Goal: Task Accomplishment & Management: Use online tool/utility

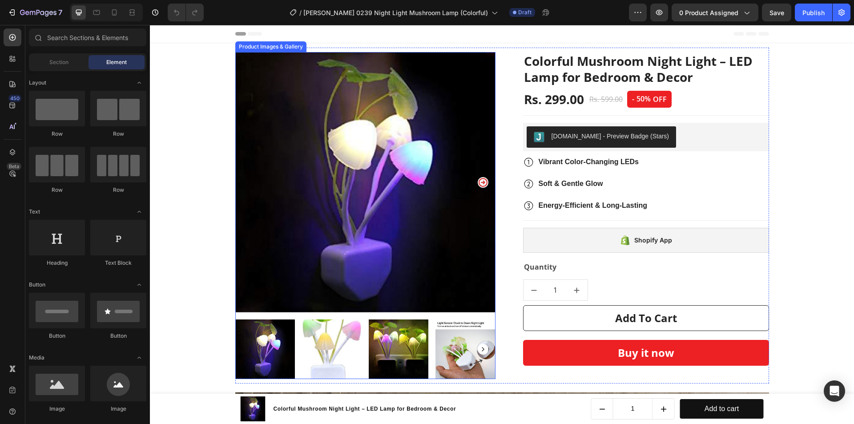
click at [481, 184] on icon "Carousel Next Arrow" at bounding box center [483, 182] width 11 height 11
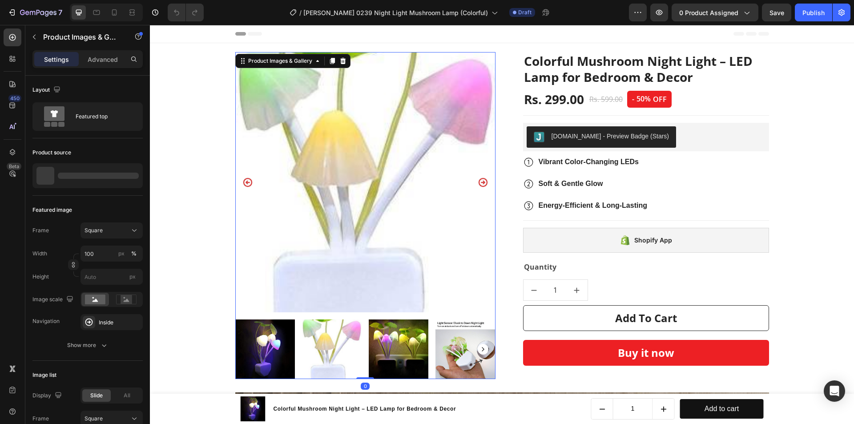
click at [481, 184] on icon "Carousel Next Arrow" at bounding box center [483, 182] width 11 height 11
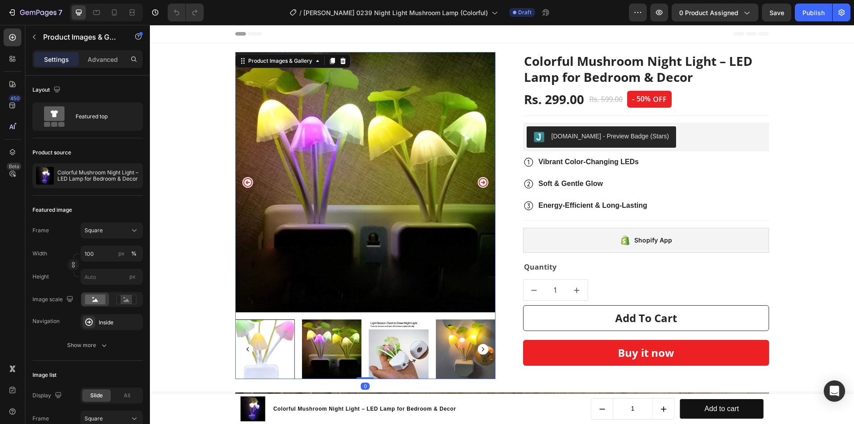
click at [481, 184] on icon "Carousel Next Arrow" at bounding box center [483, 182] width 11 height 11
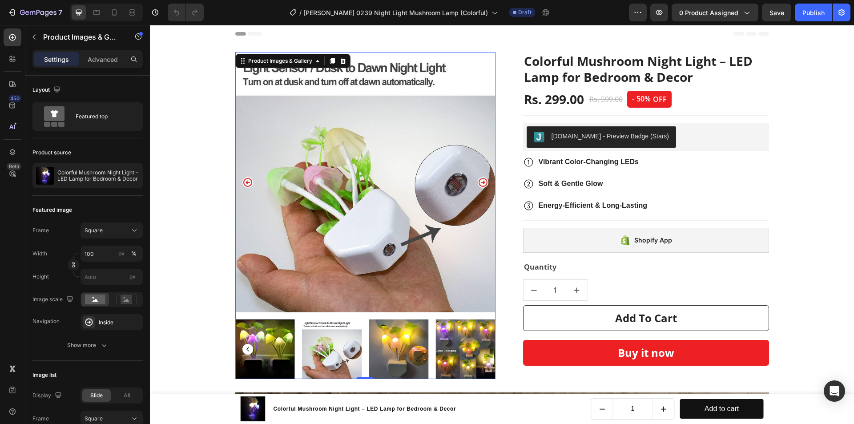
click at [481, 184] on icon "Carousel Next Arrow" at bounding box center [483, 182] width 11 height 11
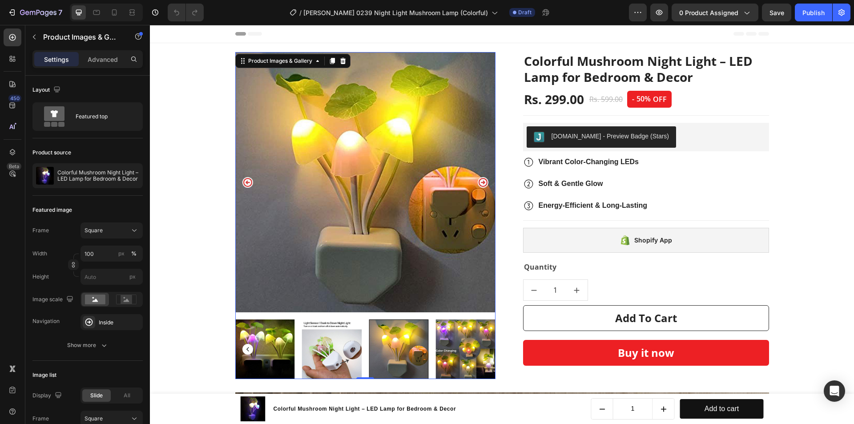
click at [481, 184] on icon "Carousel Next Arrow" at bounding box center [483, 182] width 11 height 11
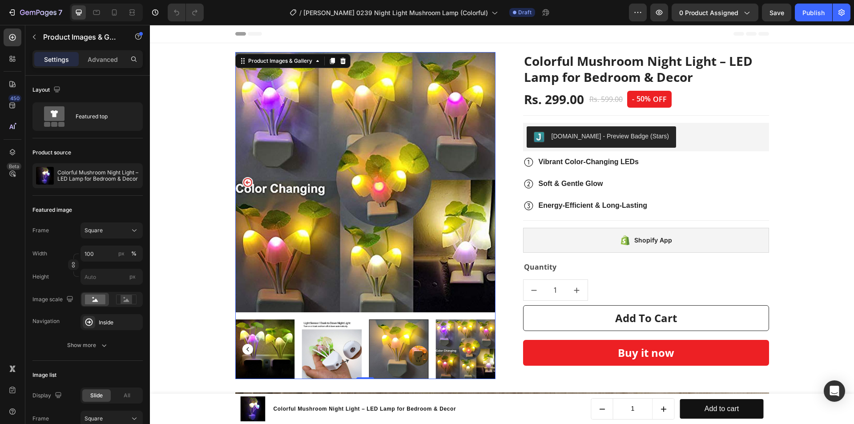
click at [481, 184] on img at bounding box center [365, 182] width 260 height 260
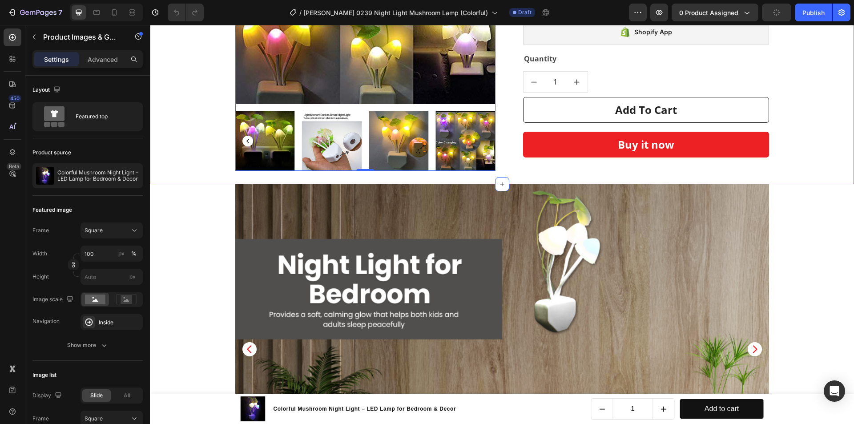
scroll to position [178, 0]
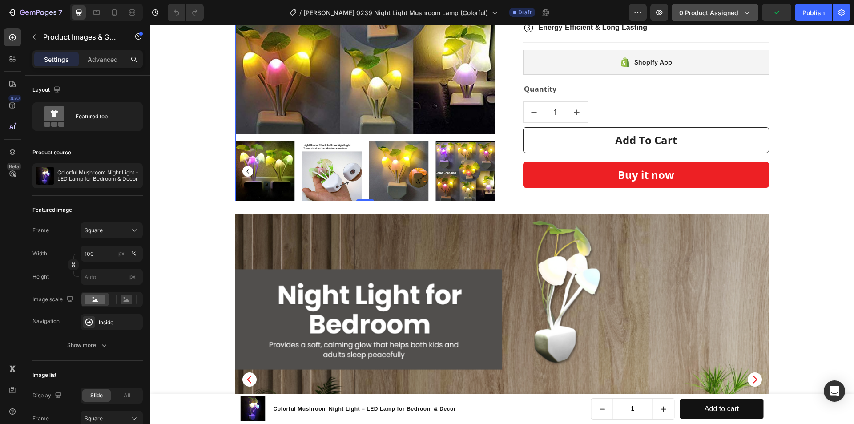
click at [689, 12] on span "0 product assigned" at bounding box center [708, 12] width 59 height 9
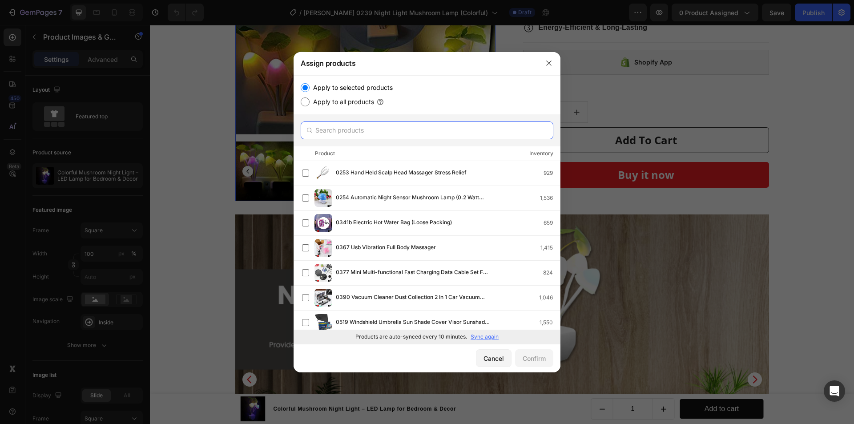
click at [421, 136] on input "text" at bounding box center [427, 130] width 253 height 18
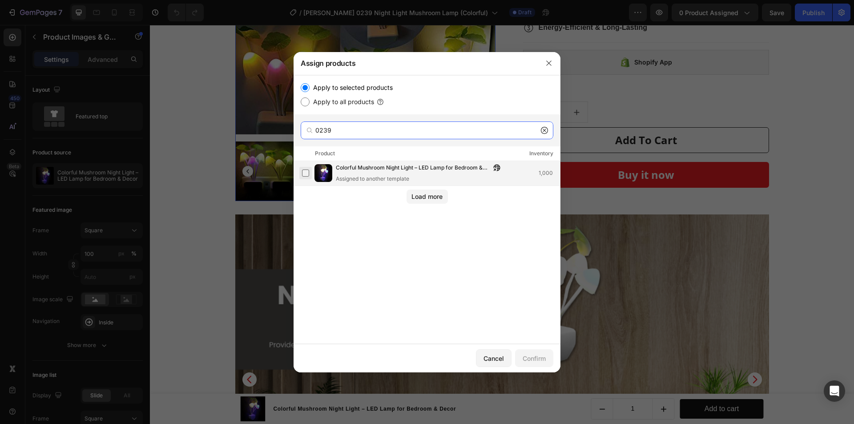
type input "0239"
click at [308, 172] on label at bounding box center [305, 172] width 7 height 7
click at [525, 359] on div "Confirm" at bounding box center [534, 358] width 23 height 9
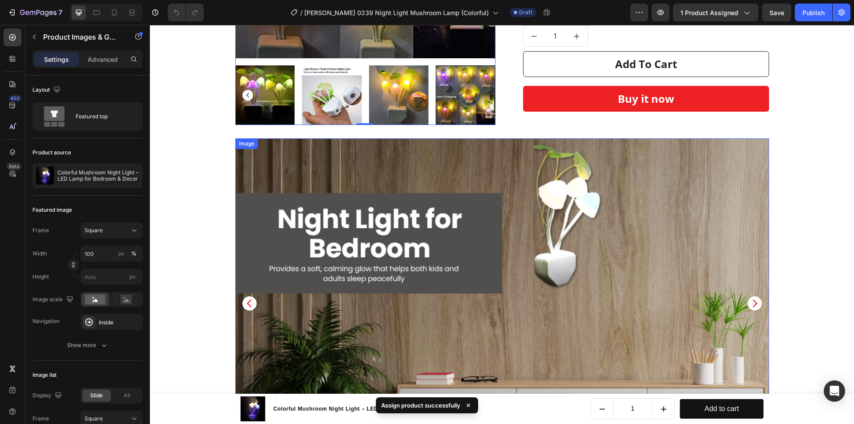
scroll to position [356, 0]
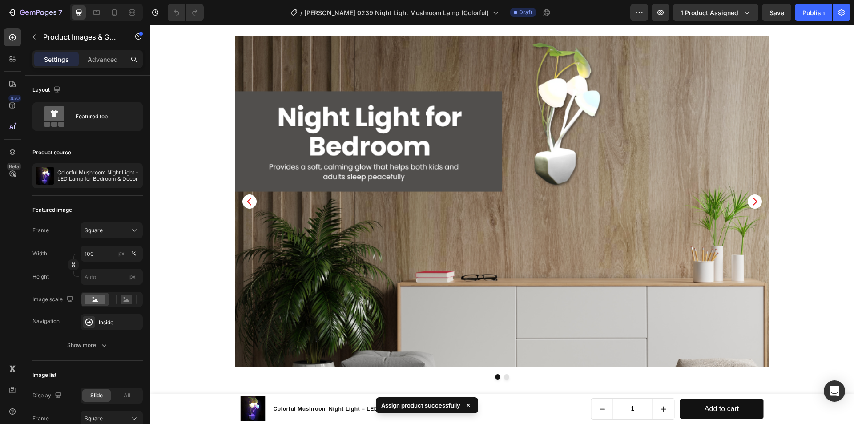
click at [770, 320] on section "Image Image Carousel Section 3" at bounding box center [502, 214] width 548 height 357
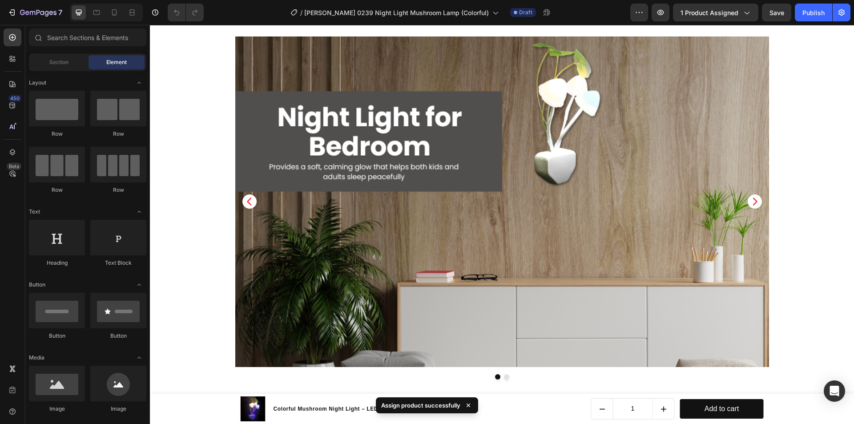
click at [761, 320] on img at bounding box center [502, 201] width 534 height 330
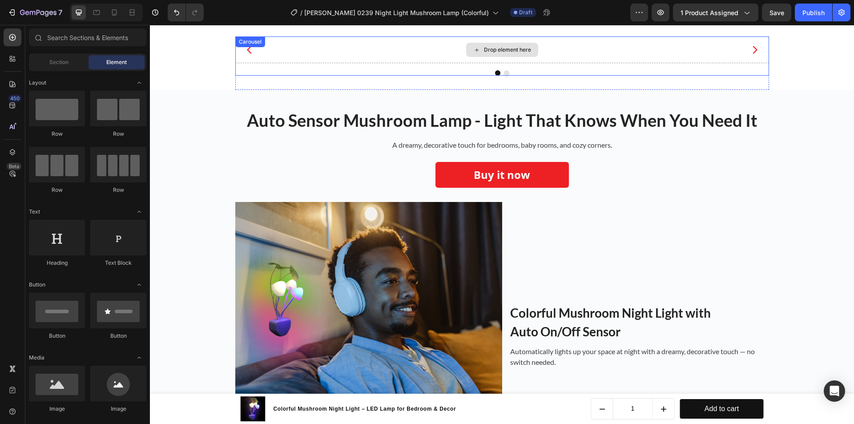
click at [393, 63] on div "Drop element here" at bounding box center [502, 49] width 534 height 27
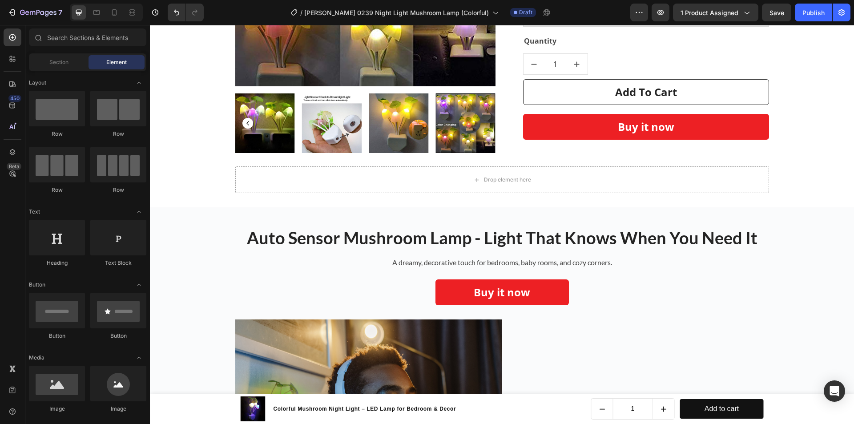
scroll to position [222, 0]
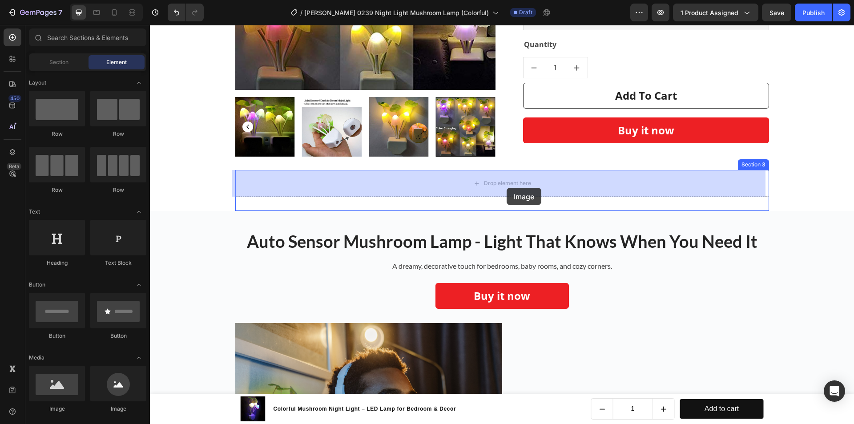
drag, startPoint x: 212, startPoint y: 410, endPoint x: 505, endPoint y: 187, distance: 368.9
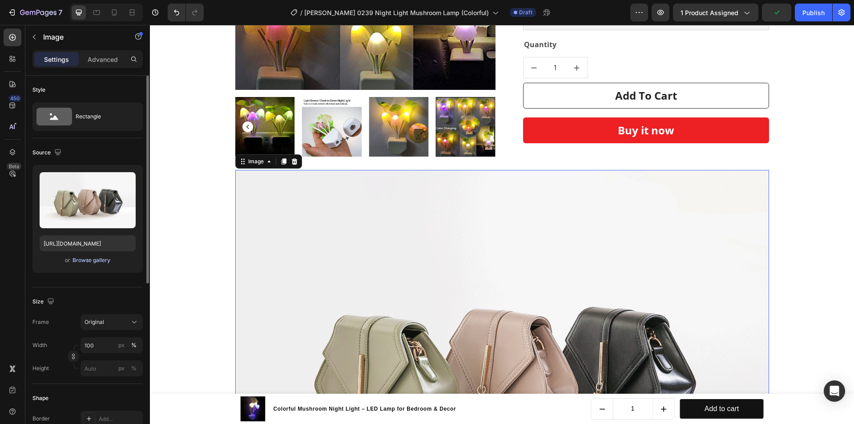
click at [97, 259] on div "Browse gallery" at bounding box center [92, 260] width 38 height 8
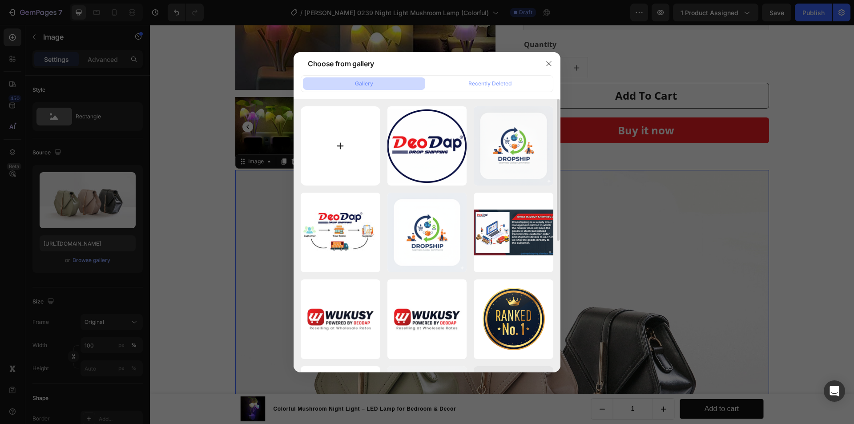
click at [307, 152] on input "file" at bounding box center [341, 146] width 80 height 80
type input "C:\fakepath\(0239 king flower light ) trending banner design.jpg"
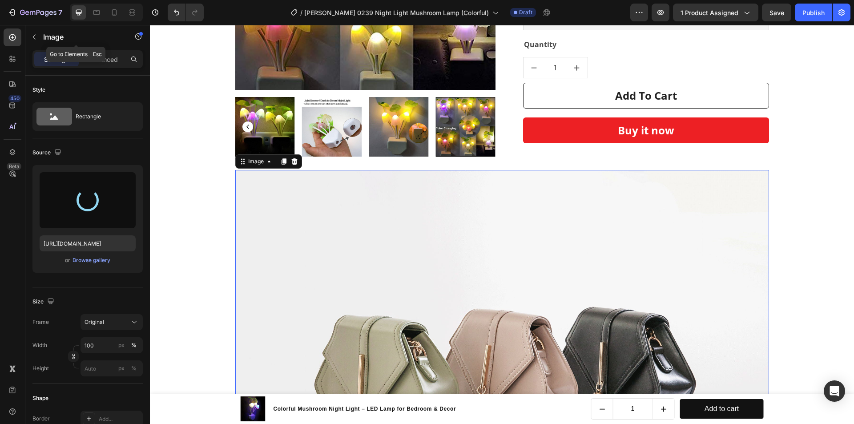
type input "https://cdn.shopify.com/s/files/1/0743/7402/1362/files/gempages_555536114555814…"
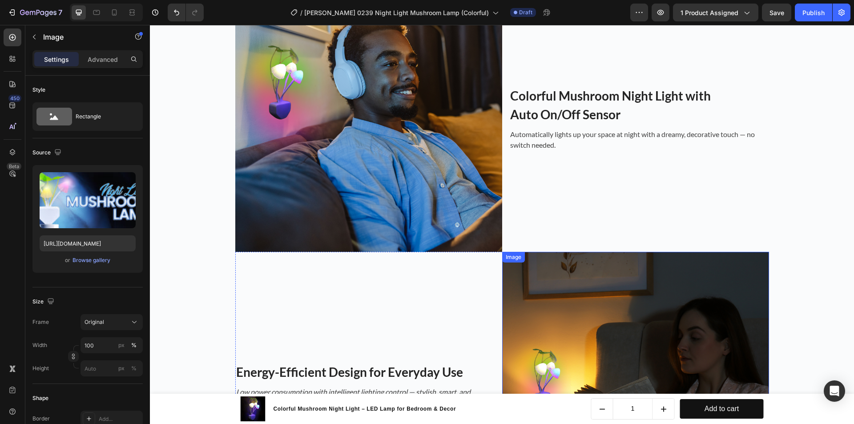
scroll to position [667, 0]
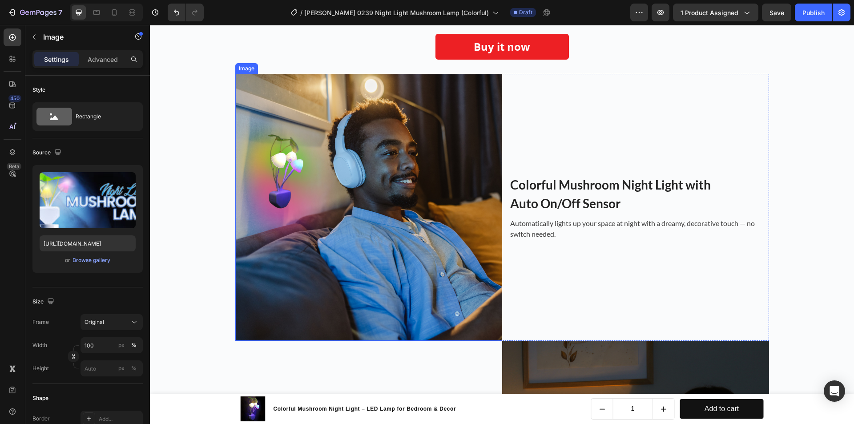
click at [430, 154] on img at bounding box center [368, 207] width 267 height 267
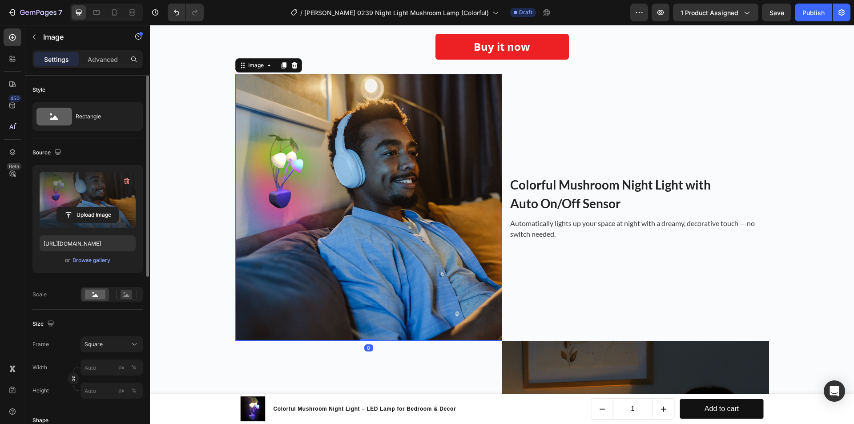
click at [102, 195] on label at bounding box center [88, 200] width 96 height 56
click at [102, 207] on input "file" at bounding box center [87, 214] width 61 height 15
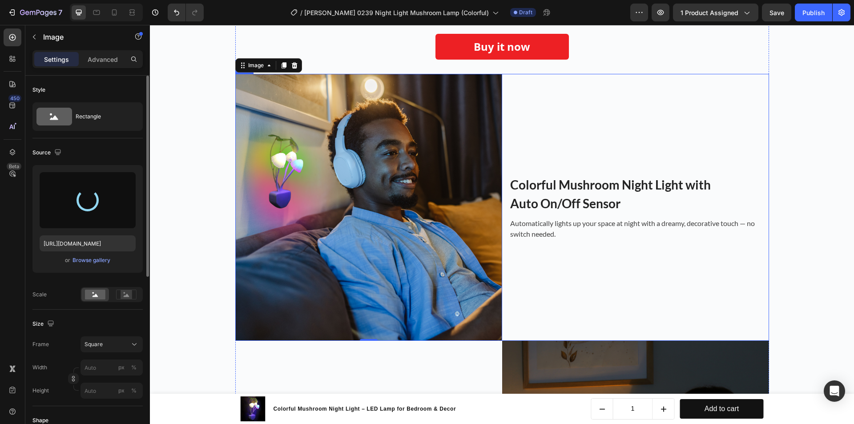
type input "https://cdn.shopify.com/s/files/1/0743/7402/1362/files/gempages_555536114555814…"
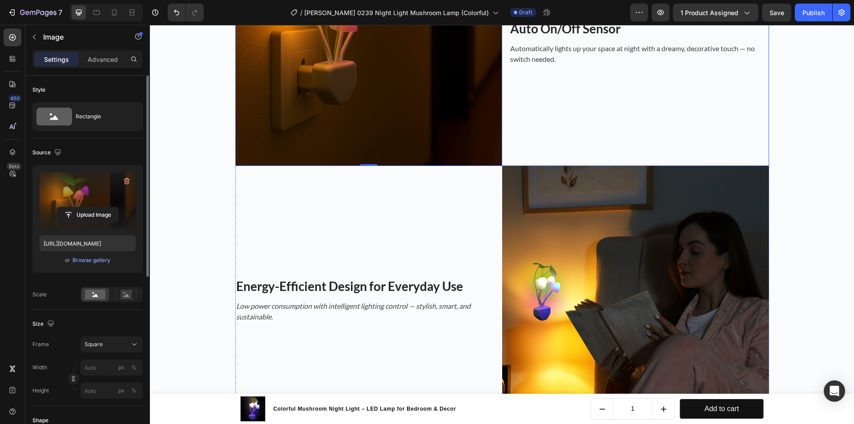
scroll to position [845, 0]
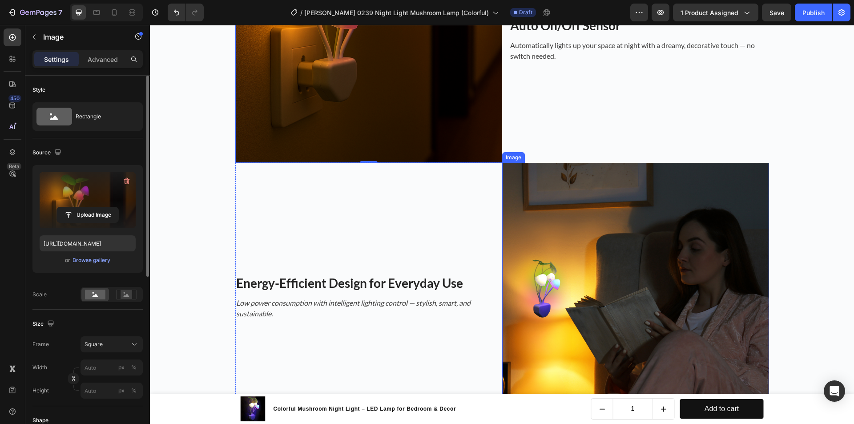
click at [661, 221] on img at bounding box center [635, 296] width 267 height 267
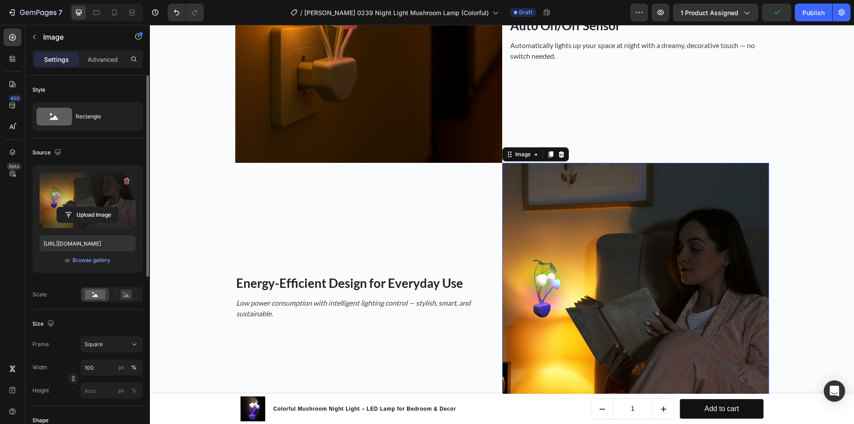
click at [64, 197] on label at bounding box center [88, 200] width 96 height 56
click at [64, 207] on input "file" at bounding box center [87, 214] width 61 height 15
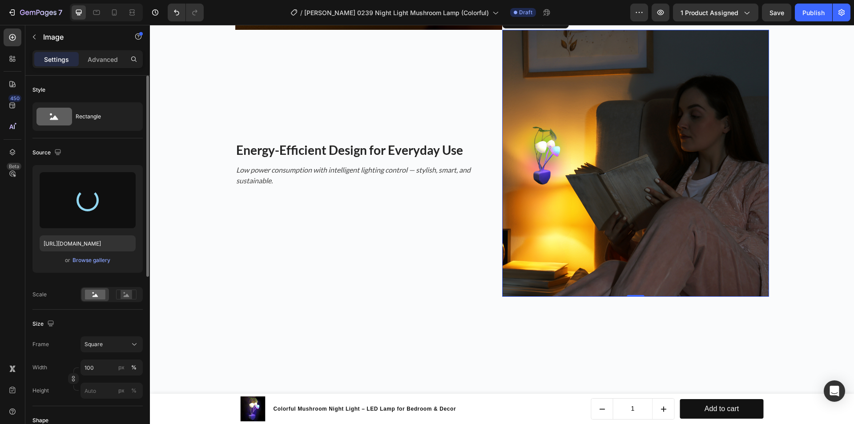
scroll to position [979, 0]
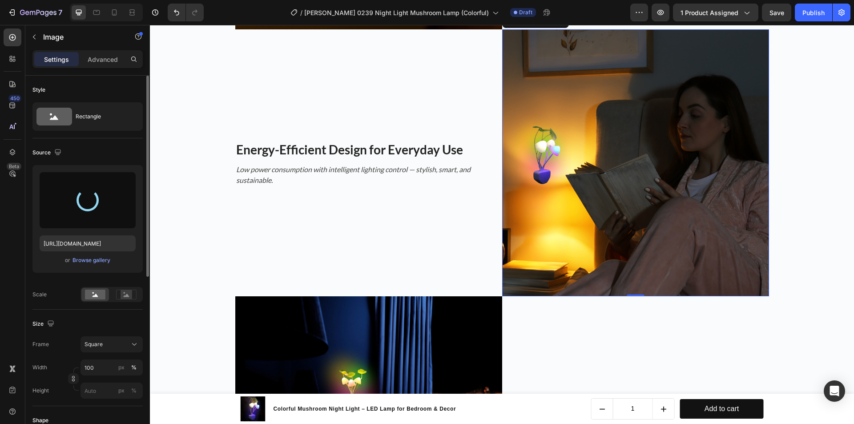
type input "https://cdn.shopify.com/s/files/1/0743/7402/1362/files/gempages_555536114555814…"
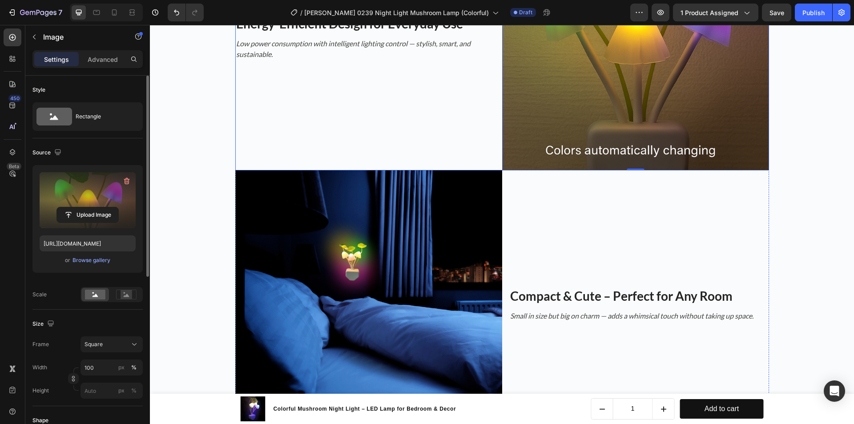
scroll to position [1201, 0]
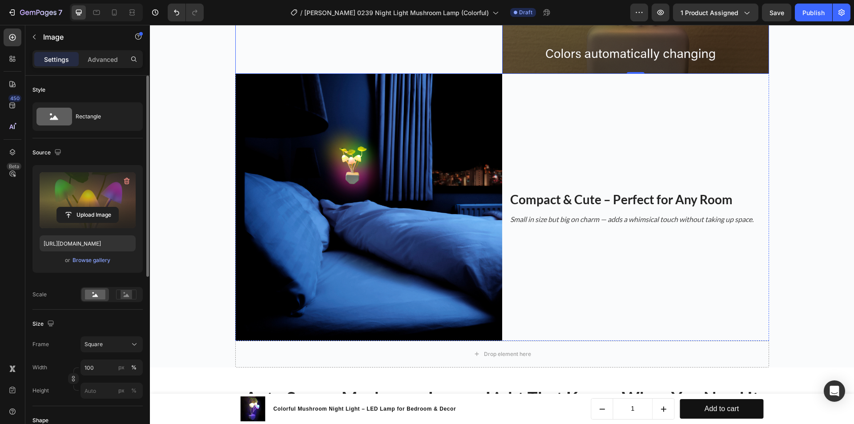
click at [406, 185] on img at bounding box center [368, 207] width 267 height 267
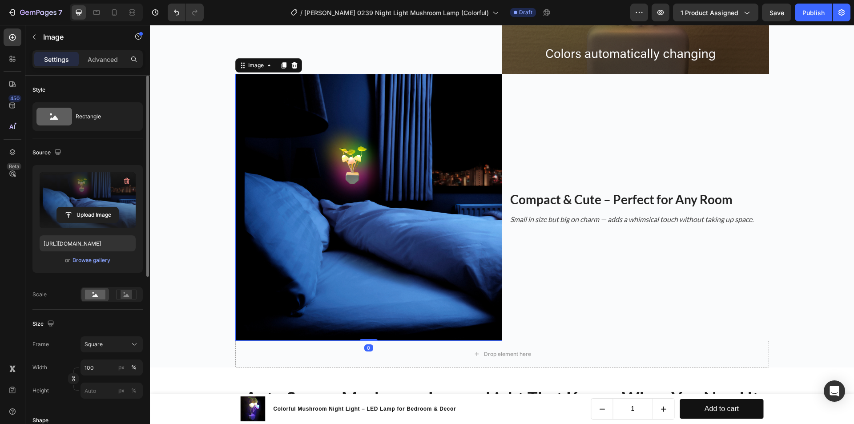
click at [103, 182] on label at bounding box center [88, 200] width 96 height 56
click at [103, 207] on input "file" at bounding box center [87, 214] width 61 height 15
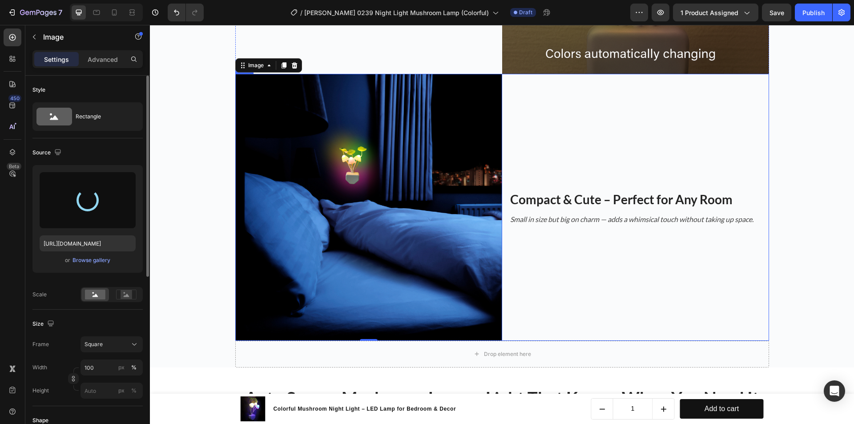
type input "https://cdn.shopify.com/s/files/1/0743/7402/1362/files/gempages_555536114555814…"
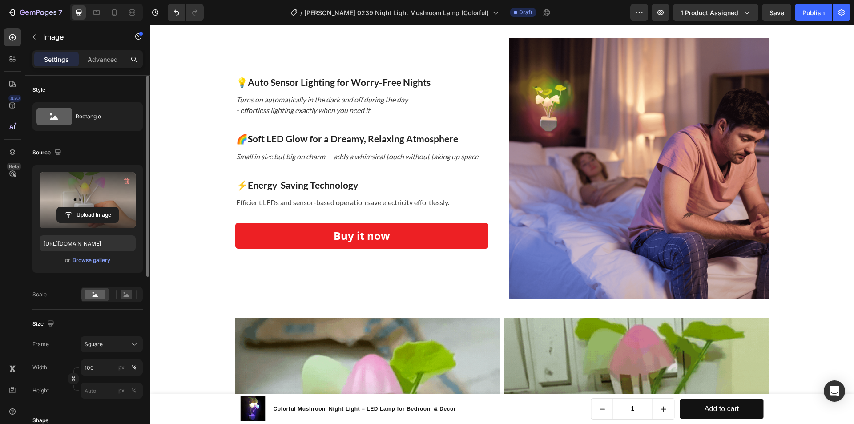
scroll to position [1646, 0]
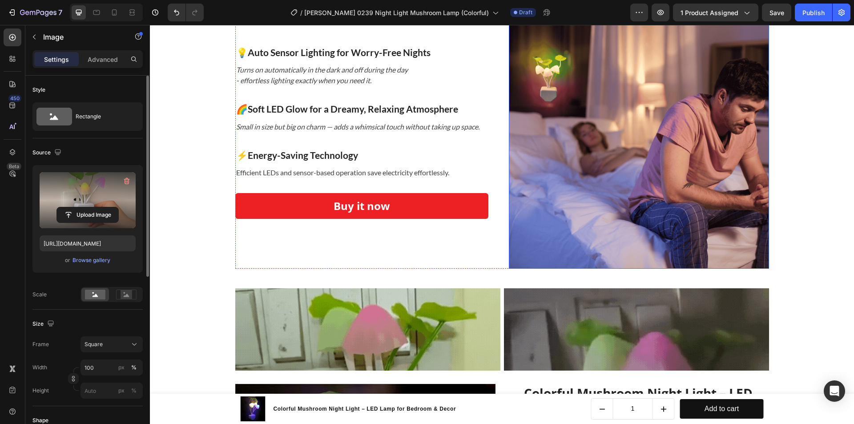
click at [621, 218] on img at bounding box center [639, 138] width 260 height 260
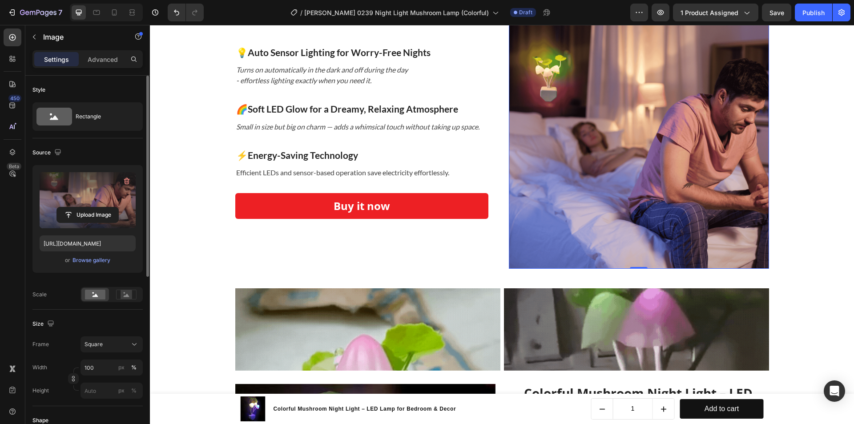
click at [116, 174] on label at bounding box center [88, 200] width 96 height 56
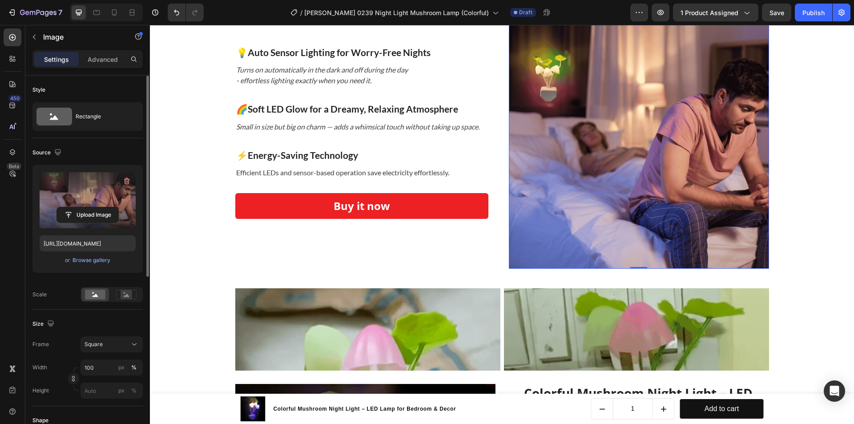
click at [116, 207] on input "file" at bounding box center [87, 214] width 61 height 15
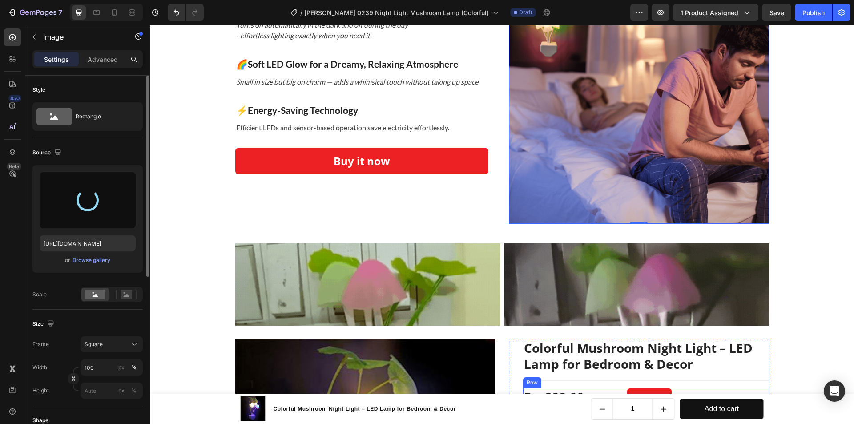
scroll to position [1691, 0]
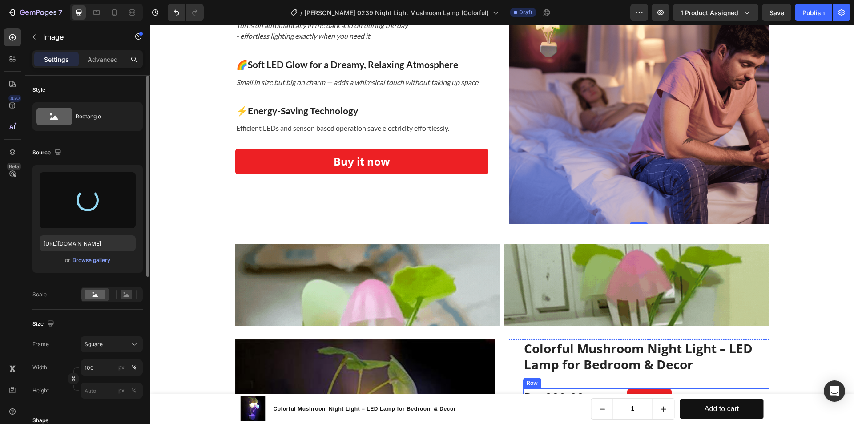
type input "https://cdn.shopify.com/s/files/1/0743/7402/1362/files/gempages_555536114555814…"
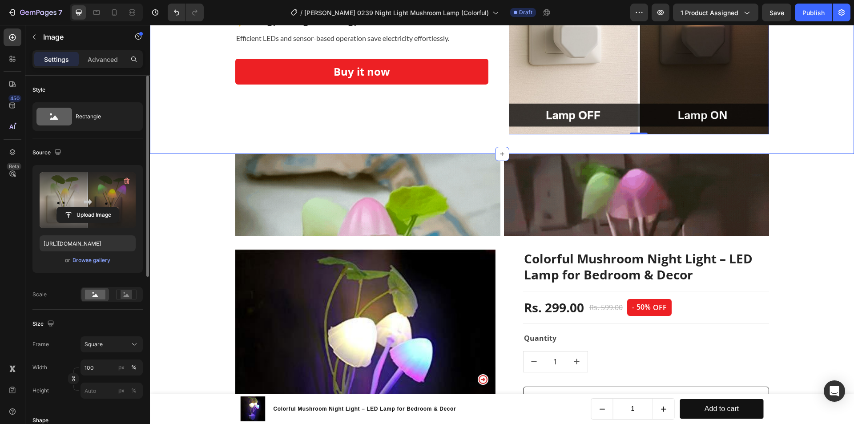
scroll to position [1824, 0]
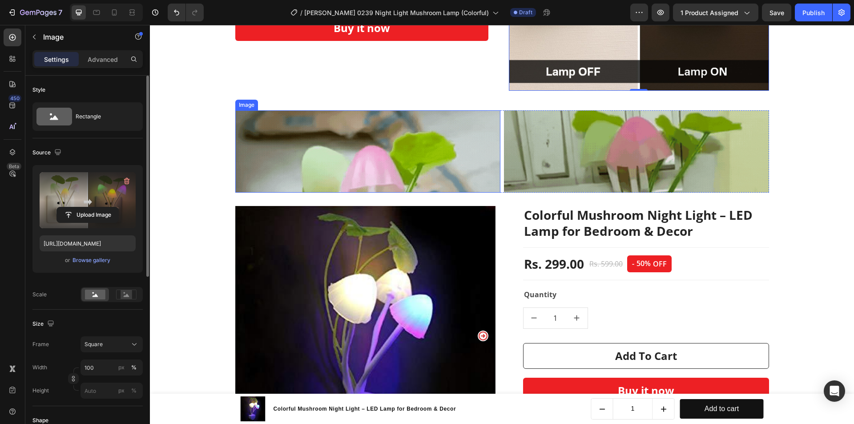
click at [427, 135] on img at bounding box center [367, 151] width 265 height 82
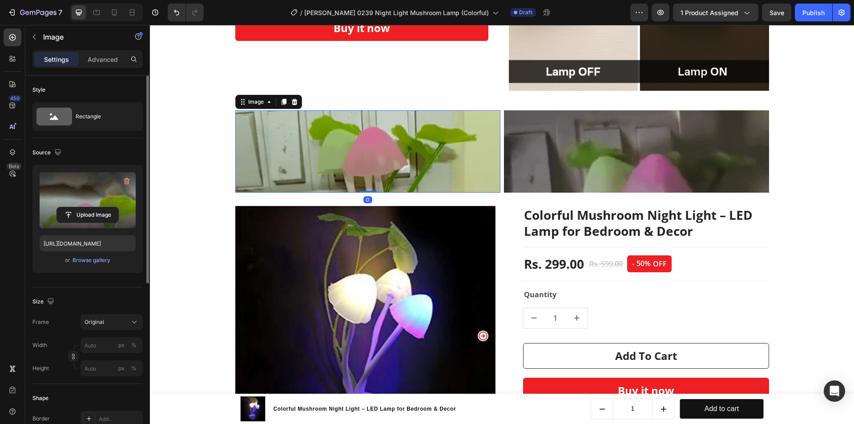
click at [111, 197] on label at bounding box center [88, 200] width 96 height 56
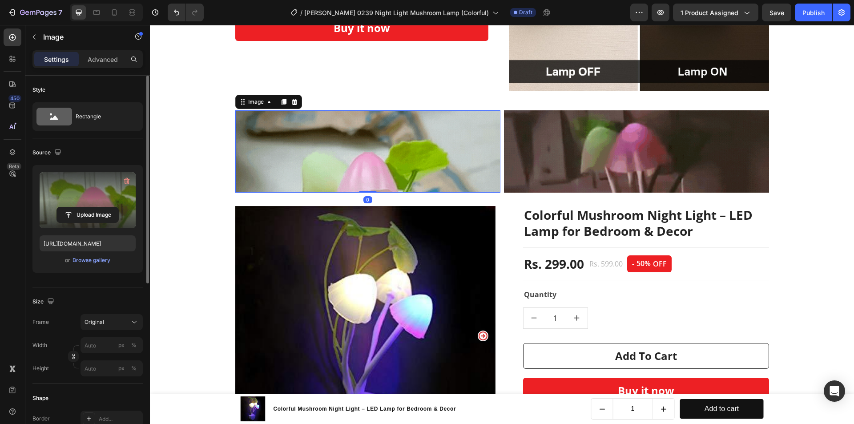
click at [111, 207] on input "file" at bounding box center [87, 214] width 61 height 15
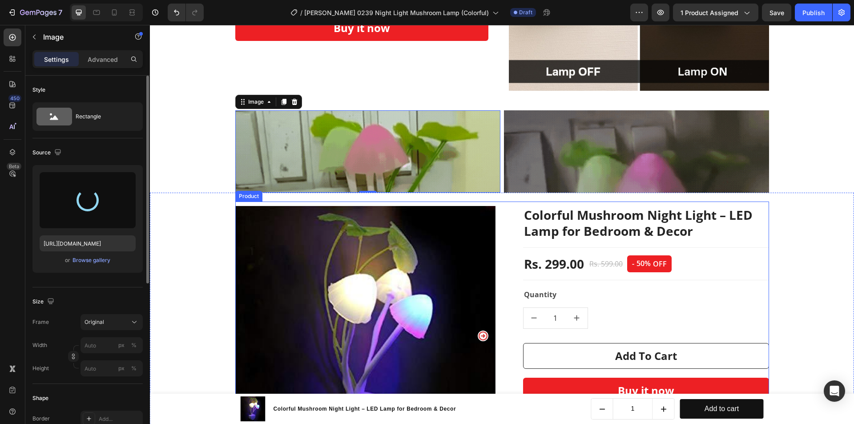
type input "https://cdn.shopify.com/s/files/1/0743/7402/1362/files/gempages_555536114555814…"
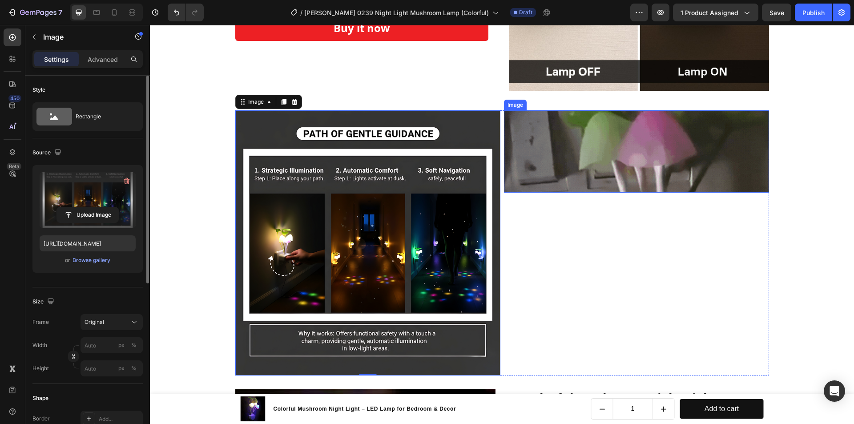
click at [561, 151] on img at bounding box center [636, 151] width 265 height 82
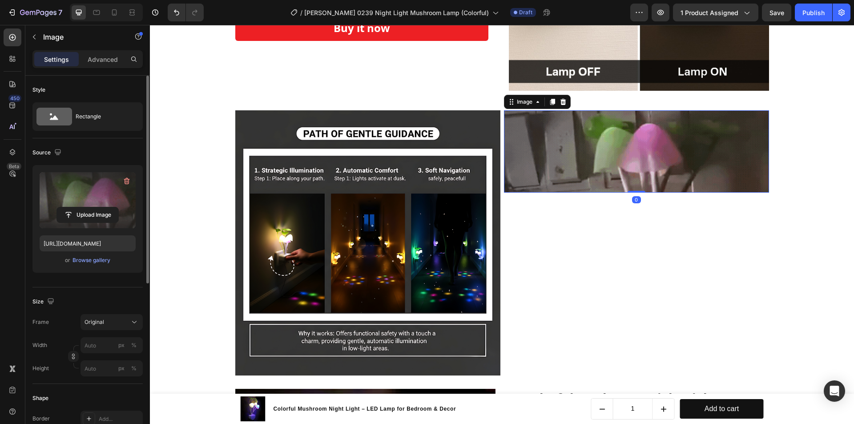
click at [116, 196] on label at bounding box center [88, 200] width 96 height 56
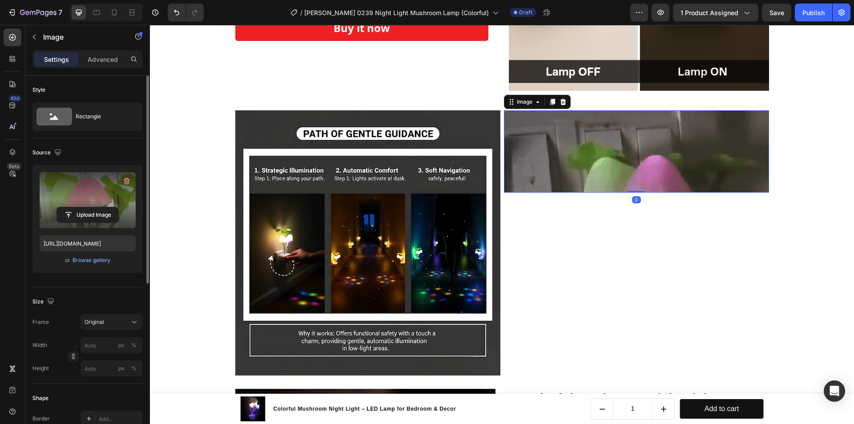
click at [116, 207] on input "file" at bounding box center [87, 214] width 61 height 15
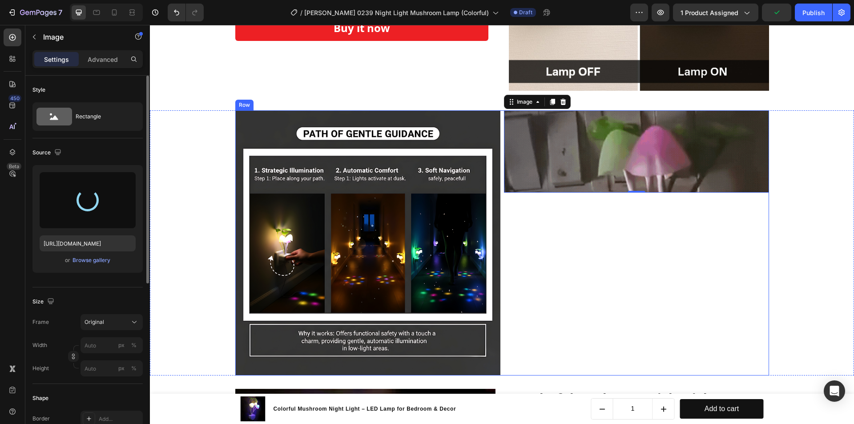
type input "https://cdn.shopify.com/s/files/1/0743/7402/1362/files/gempages_555536114555814…"
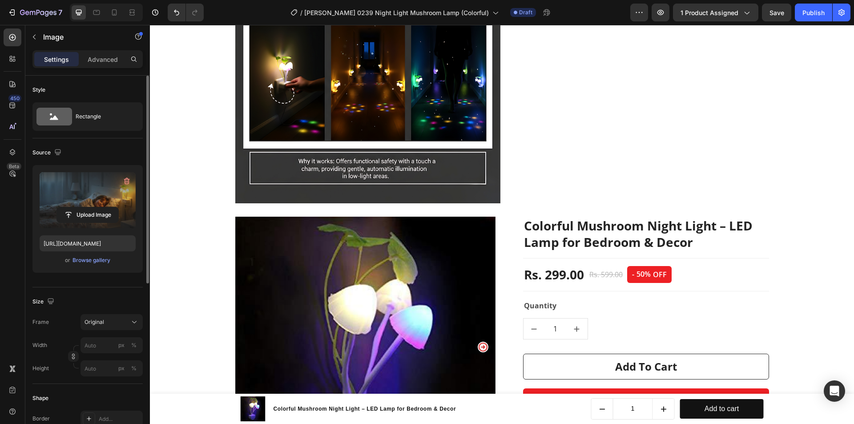
scroll to position [1991, 0]
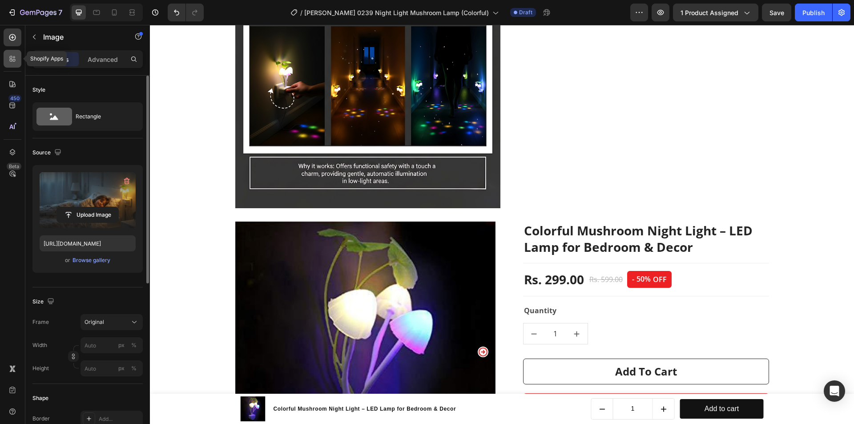
click at [17, 61] on div at bounding box center [13, 59] width 18 height 18
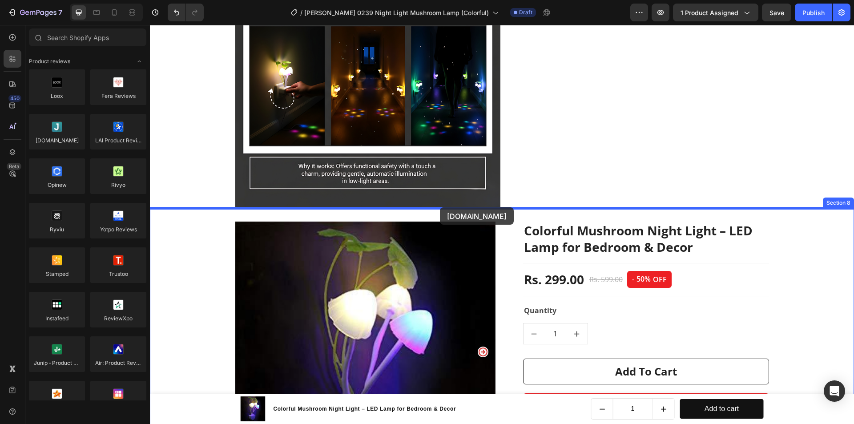
drag, startPoint x: 197, startPoint y: 165, endPoint x: 440, endPoint y: 207, distance: 247.1
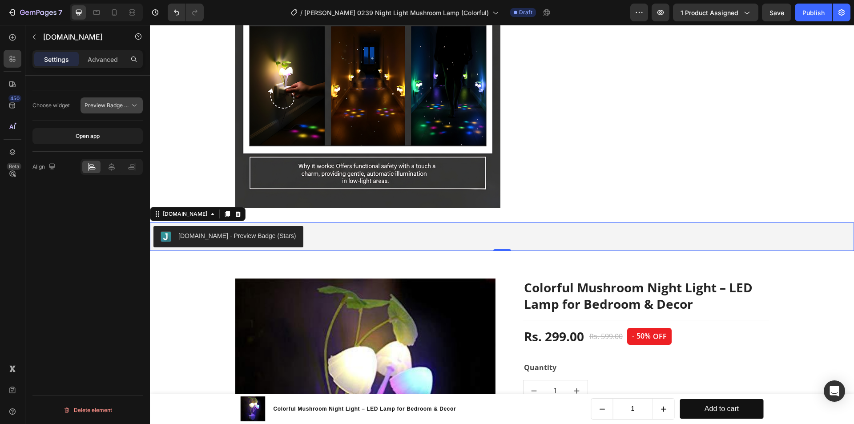
click at [106, 101] on button "Preview Badge (Stars)" at bounding box center [112, 105] width 62 height 16
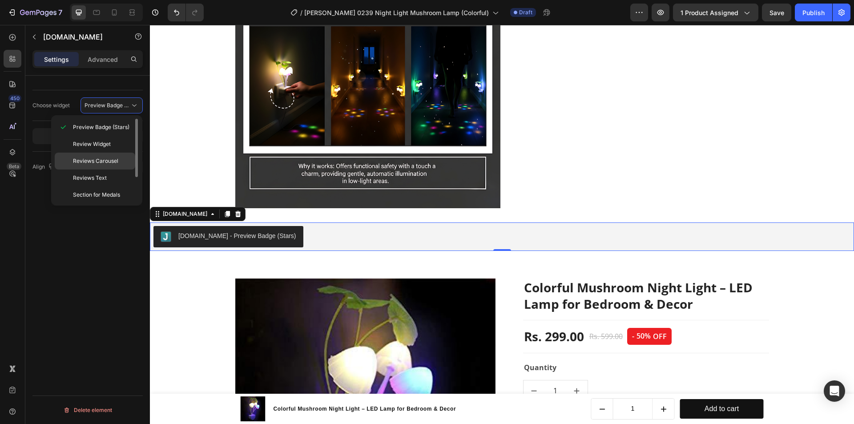
click at [106, 153] on div "Reviews Carousel" at bounding box center [95, 161] width 81 height 17
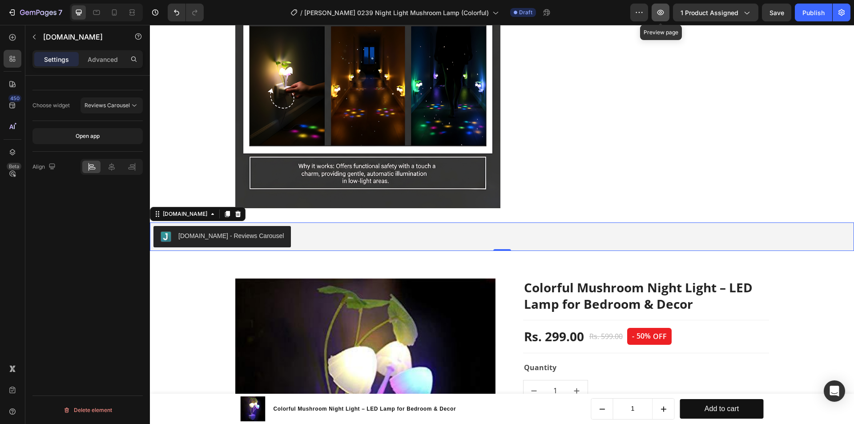
click at [664, 10] on icon "button" at bounding box center [660, 12] width 9 height 9
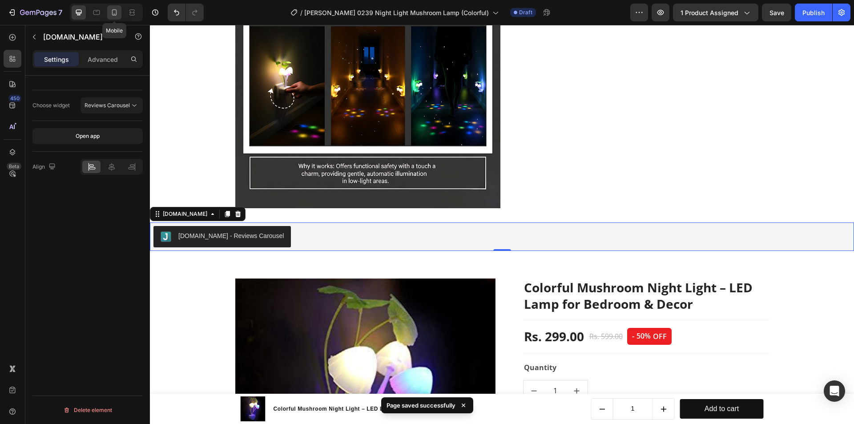
click at [115, 16] on icon at bounding box center [114, 12] width 9 height 9
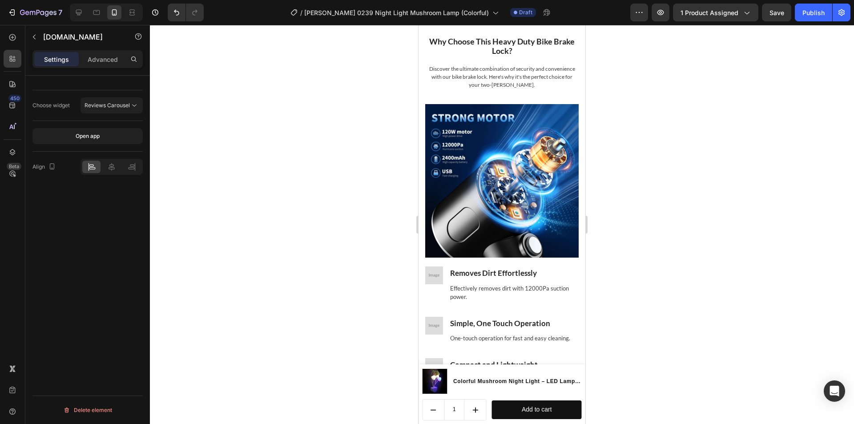
scroll to position [1541, 0]
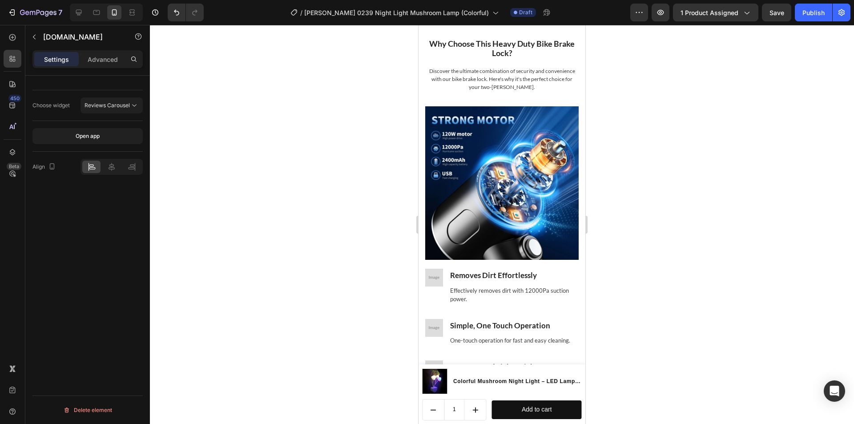
click at [503, 195] on img at bounding box center [501, 182] width 153 height 153
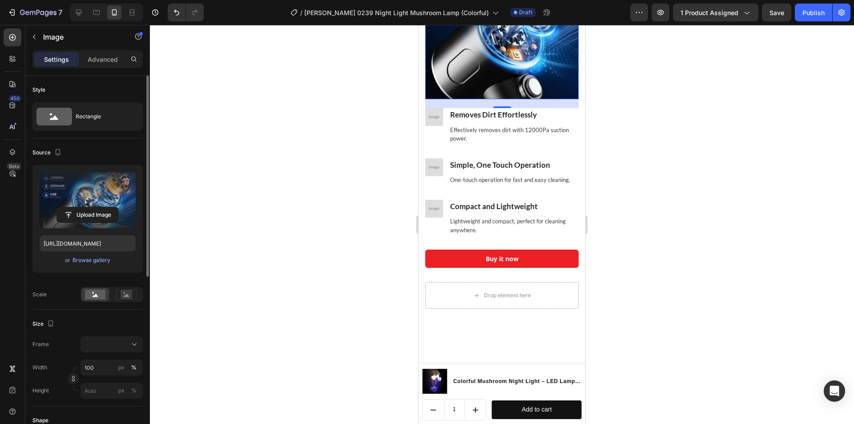
click at [94, 199] on label at bounding box center [88, 200] width 96 height 56
click at [94, 207] on input "file" at bounding box center [87, 214] width 61 height 15
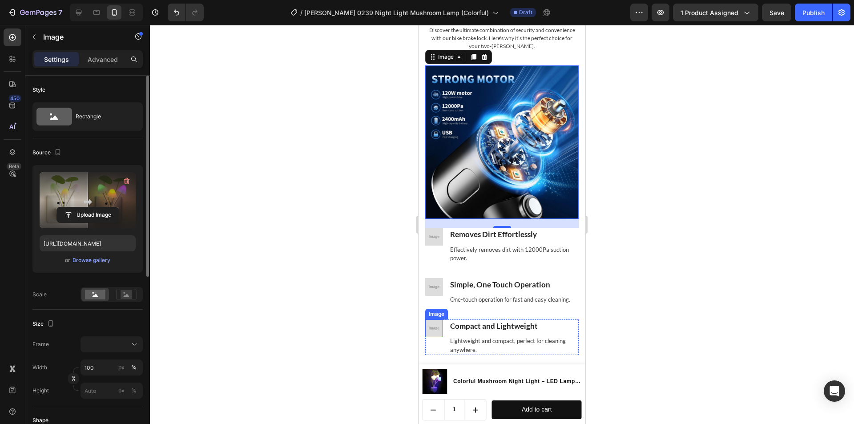
scroll to position [1408, 0]
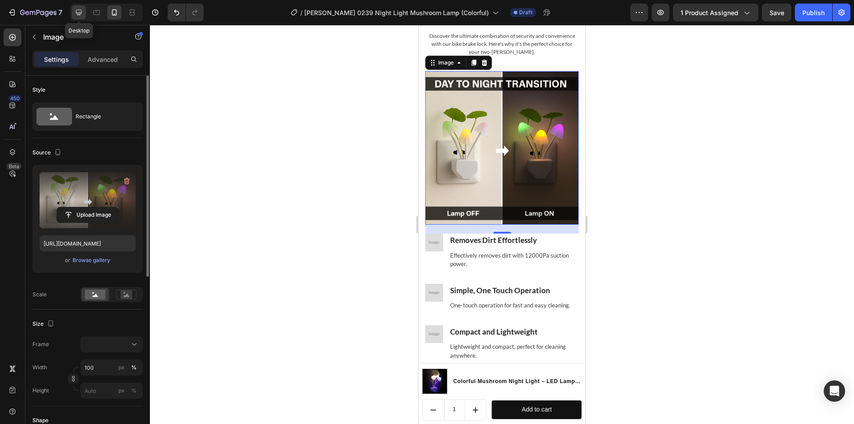
drag, startPoint x: 73, startPoint y: 16, endPoint x: 88, endPoint y: 138, distance: 123.3
click at [73, 16] on div at bounding box center [79, 12] width 14 height 14
type input "https://placehold.co/4172x4174?text=Image"
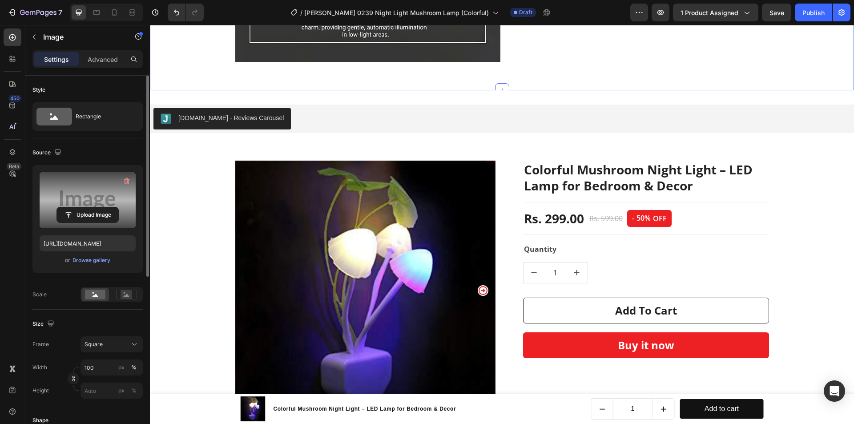
scroll to position [1998, 0]
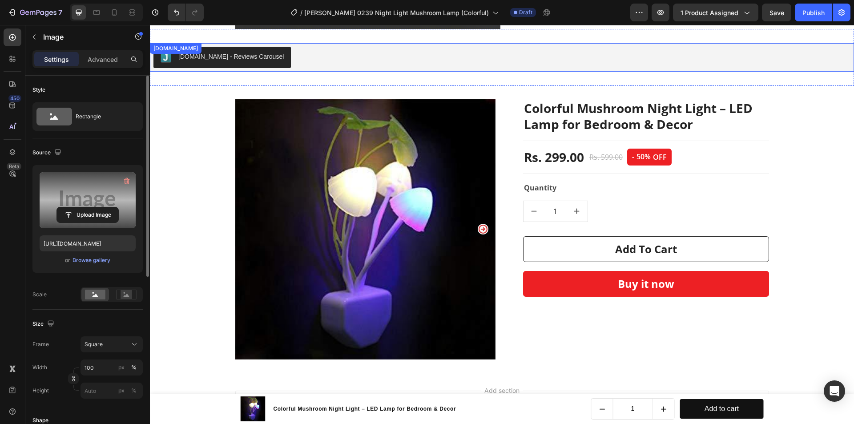
click at [269, 63] on div "Judge.me - Reviews Carousel" at bounding box center [501, 57] width 697 height 21
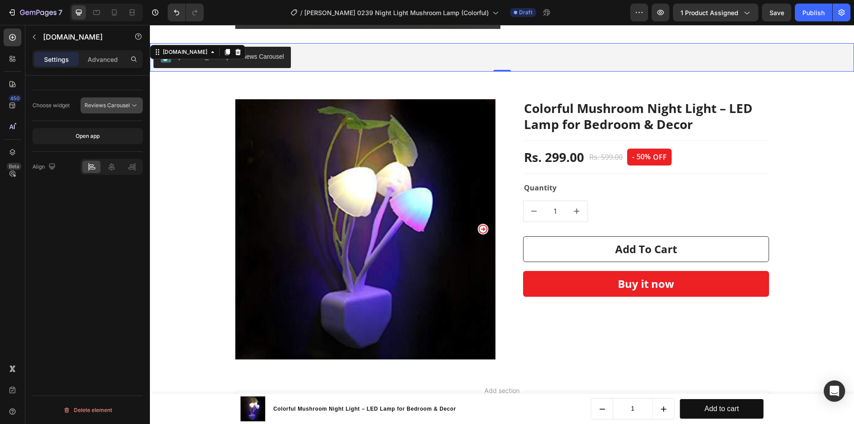
click at [124, 106] on span "Reviews Carousel" at bounding box center [107, 105] width 45 height 7
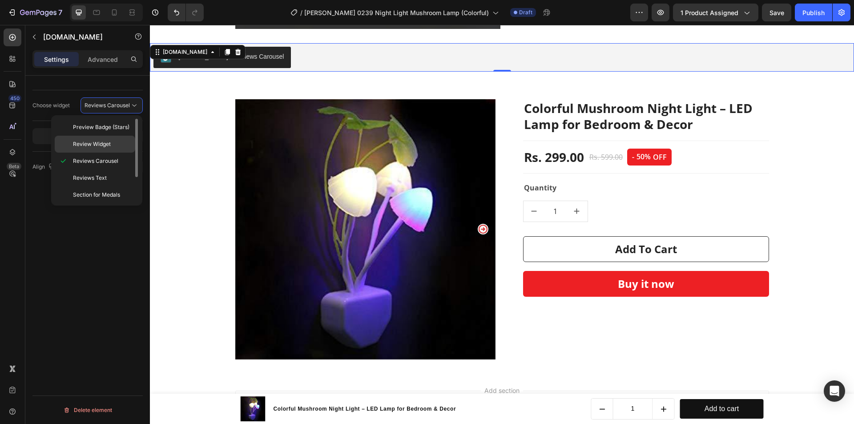
click at [117, 137] on div "Review Widget" at bounding box center [95, 144] width 81 height 17
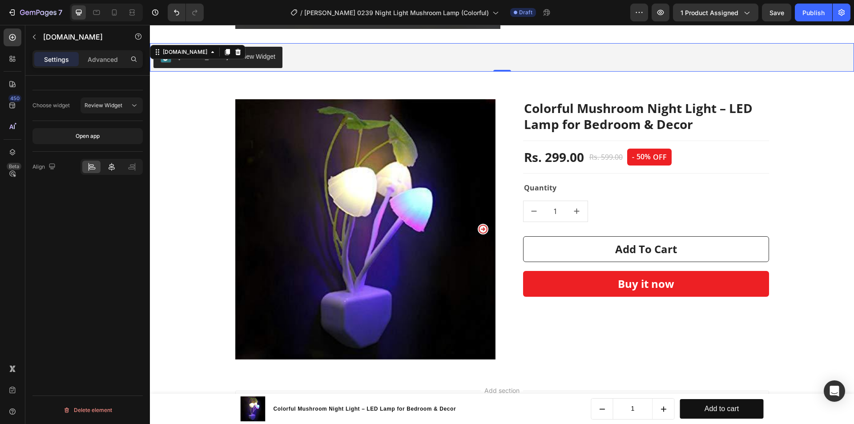
click at [120, 167] on div at bounding box center [111, 167] width 18 height 12
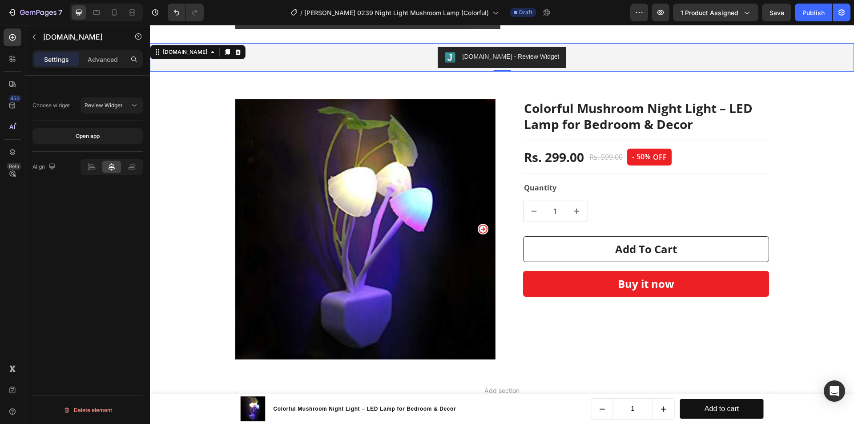
click at [768, 23] on div "7 Version history / Vivek 0239 Night Light Mushroom Lamp (Colorful) Draft Previ…" at bounding box center [427, 12] width 854 height 25
click at [768, 19] on button "Save" at bounding box center [776, 13] width 29 height 18
click at [664, 12] on icon "button" at bounding box center [661, 12] width 7 height 5
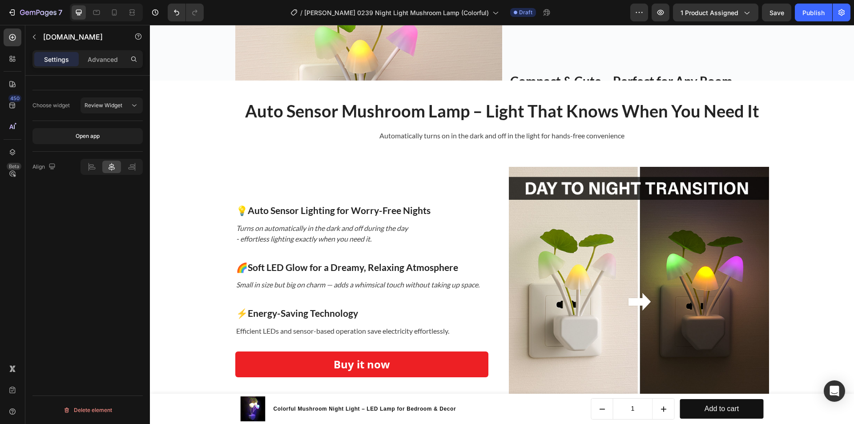
scroll to position [1298, 0]
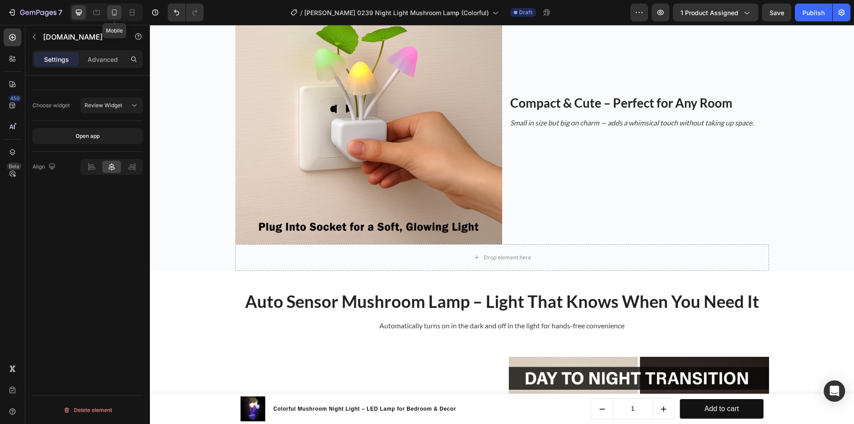
click at [117, 13] on icon at bounding box center [114, 12] width 9 height 9
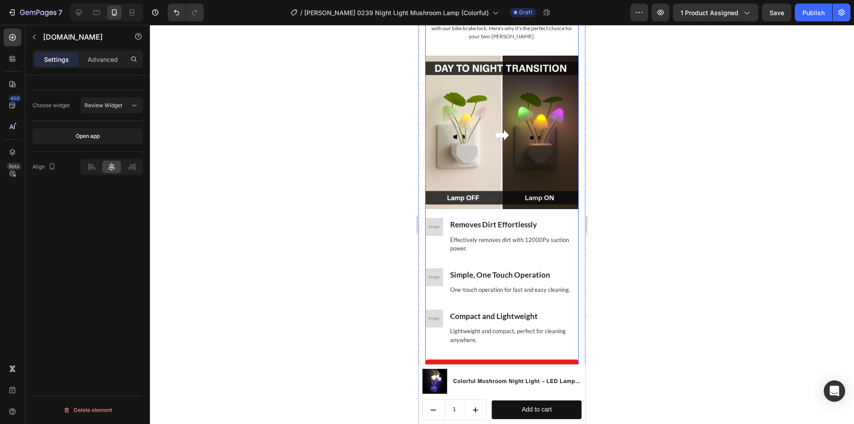
scroll to position [1478, 0]
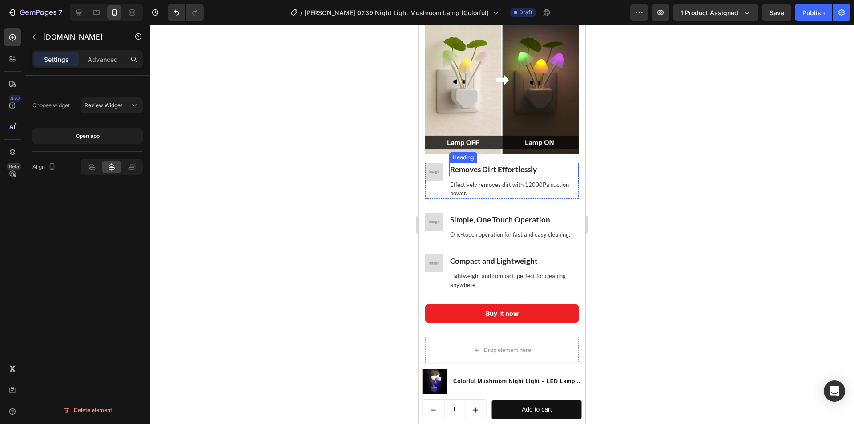
click at [512, 166] on h3 "Removes Dirt Effortlessly" at bounding box center [513, 169] width 129 height 13
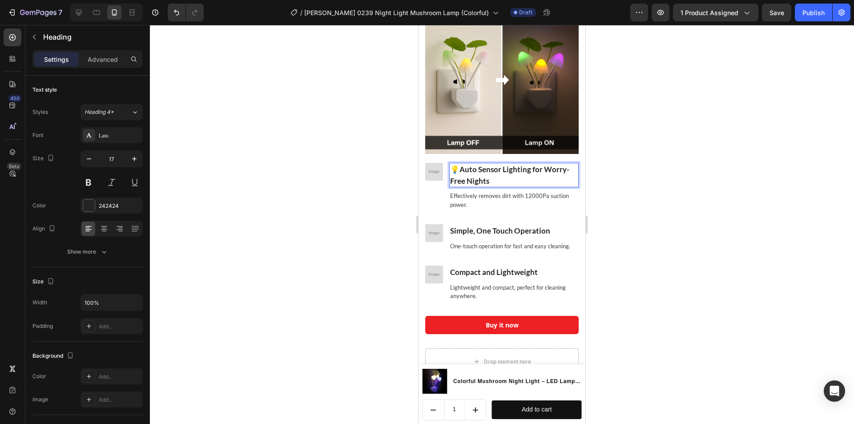
click at [469, 164] on p "💡Auto Sensor Lighting for Worry-Free Nights" at bounding box center [514, 175] width 128 height 23
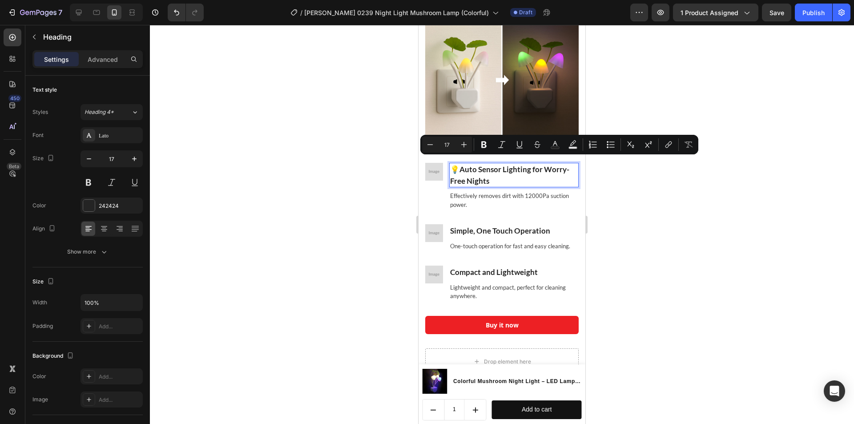
click at [481, 171] on p "💡Auto Sensor Lighting for Worry-Free Nights" at bounding box center [514, 175] width 128 height 23
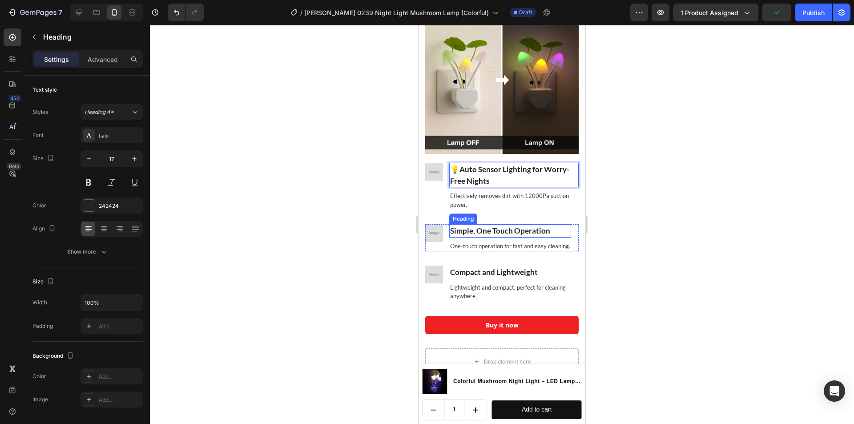
click at [470, 224] on h3 "Simple, One Touch Operation" at bounding box center [510, 230] width 122 height 13
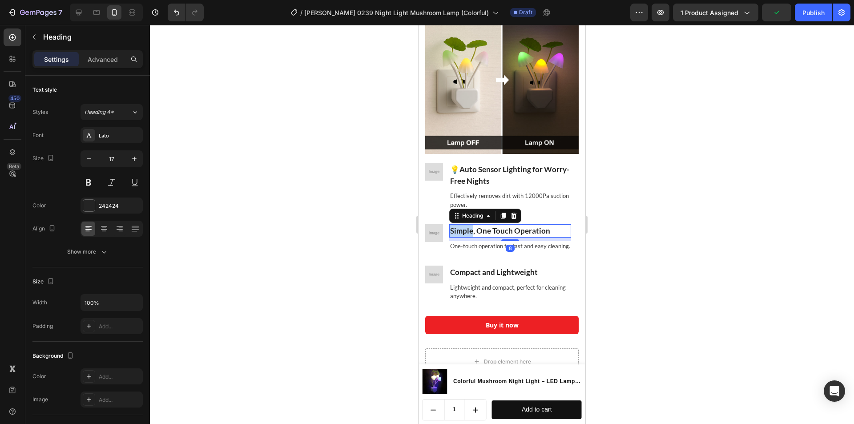
click at [470, 224] on h3 "Simple, One Touch Operation" at bounding box center [510, 230] width 122 height 13
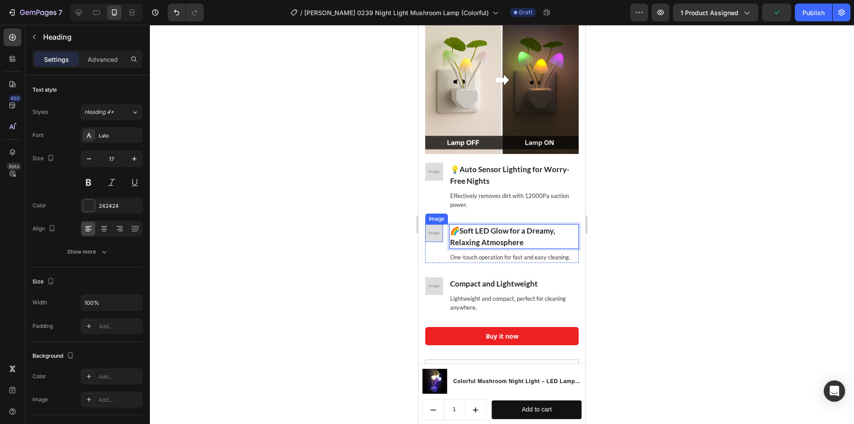
click at [439, 228] on img at bounding box center [434, 233] width 18 height 18
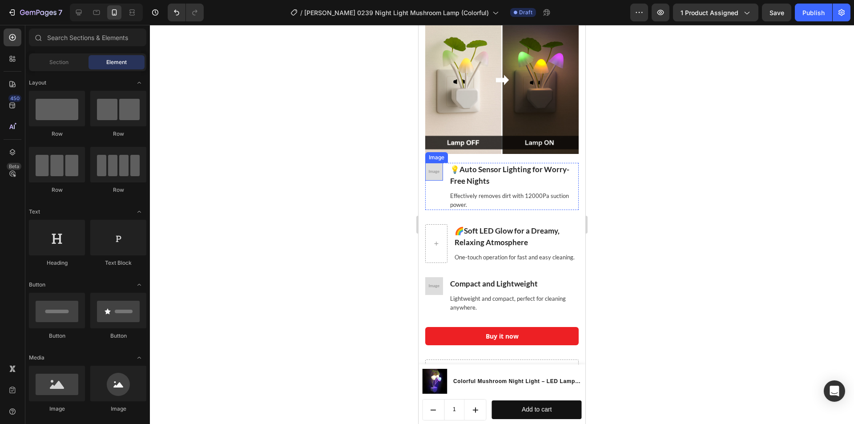
click at [432, 174] on img at bounding box center [434, 172] width 18 height 18
click at [440, 287] on img at bounding box center [434, 286] width 18 height 18
click at [509, 289] on h3 "Compact and Lightweight" at bounding box center [516, 283] width 125 height 13
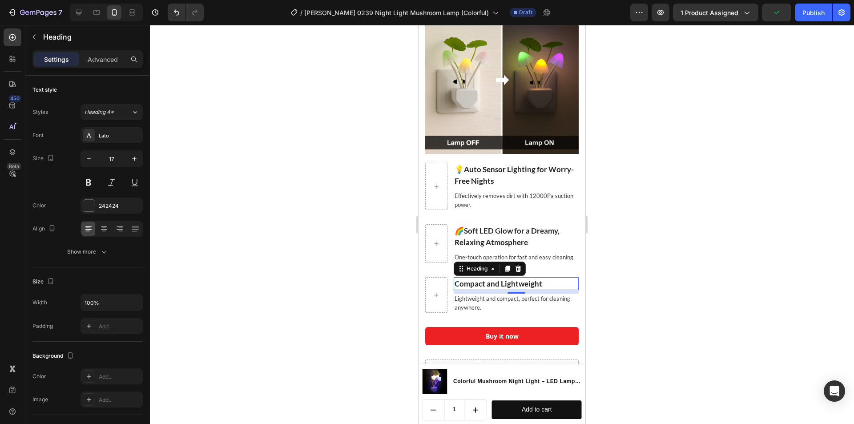
click at [509, 289] on h3 "Compact and Lightweight" at bounding box center [516, 283] width 125 height 13
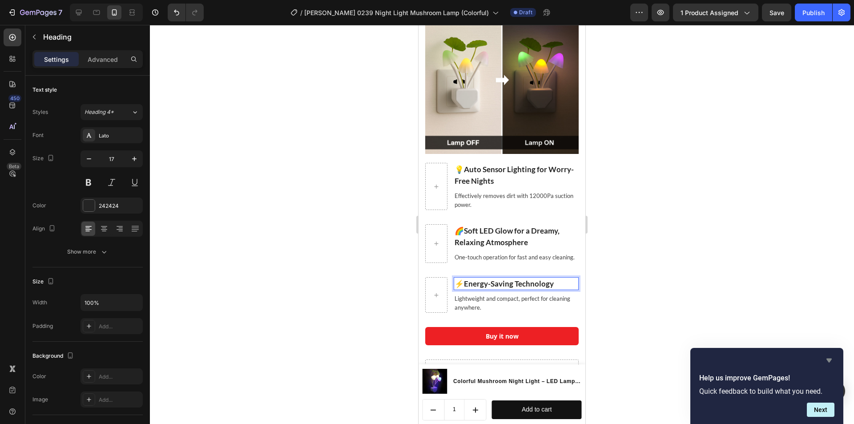
click at [828, 359] on icon "Hide survey" at bounding box center [829, 361] width 5 height 4
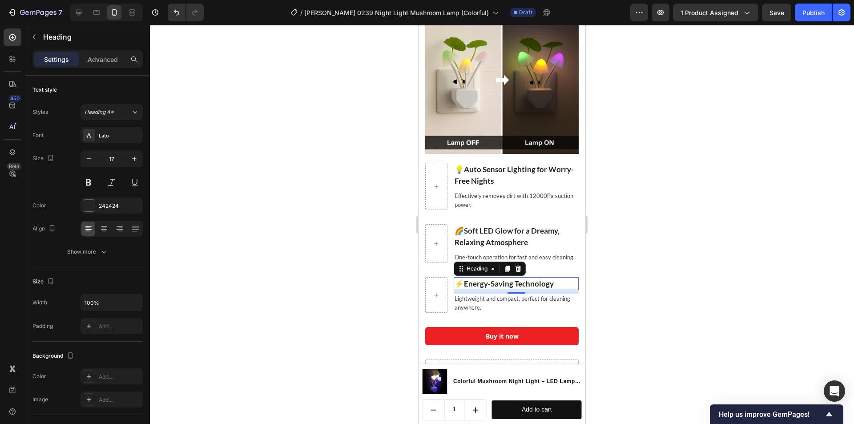
click at [335, 290] on div at bounding box center [502, 224] width 704 height 399
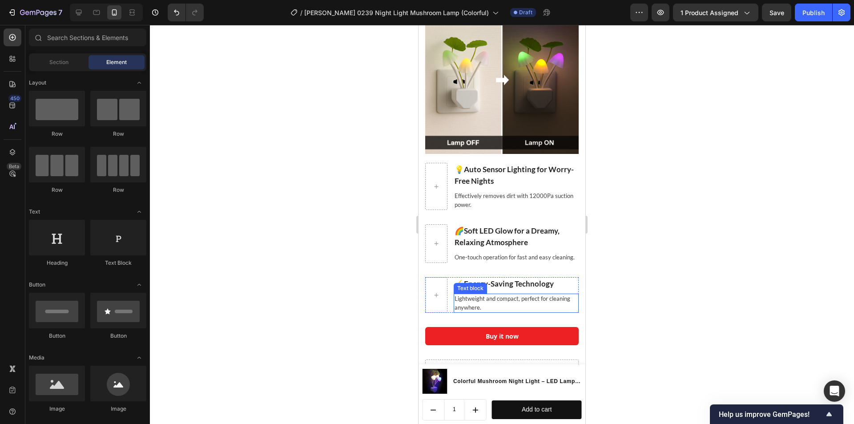
click at [487, 307] on p "Lightweight and compact, perfect for cleaning anywhere." at bounding box center [516, 303] width 123 height 17
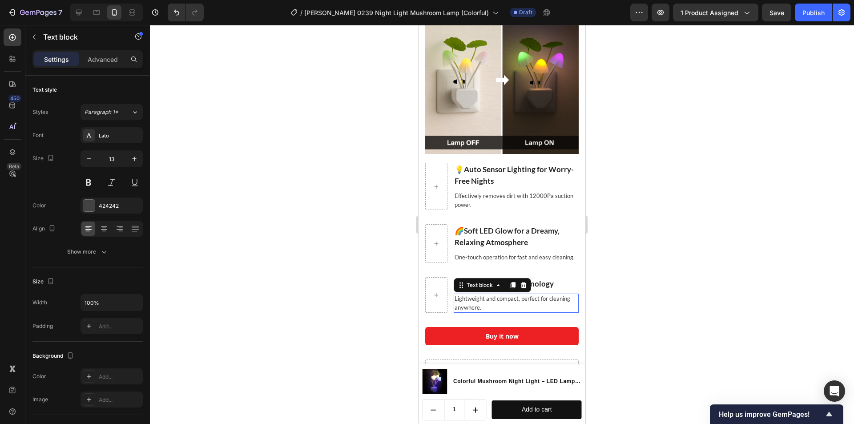
click at [487, 307] on p "Lightweight and compact, perfect for cleaning anywhere." at bounding box center [516, 303] width 123 height 17
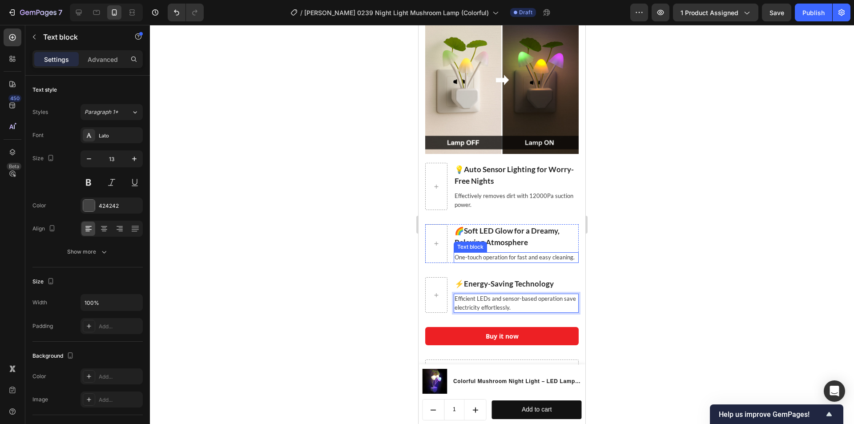
click at [471, 253] on p "One-touch operation for fast and easy cleaning." at bounding box center [516, 257] width 123 height 9
click at [480, 259] on p "One-touch operation for fast and easy cleaning." at bounding box center [516, 257] width 123 height 9
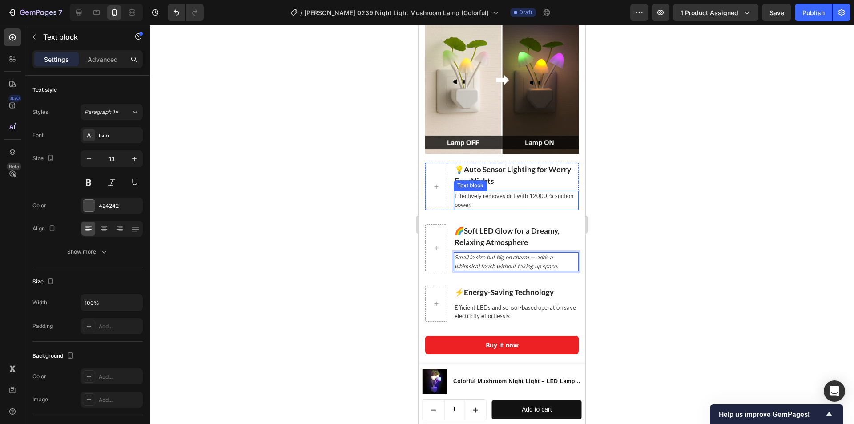
click at [457, 194] on p "Effectively removes dirt with 12000Pa suction power." at bounding box center [516, 200] width 123 height 17
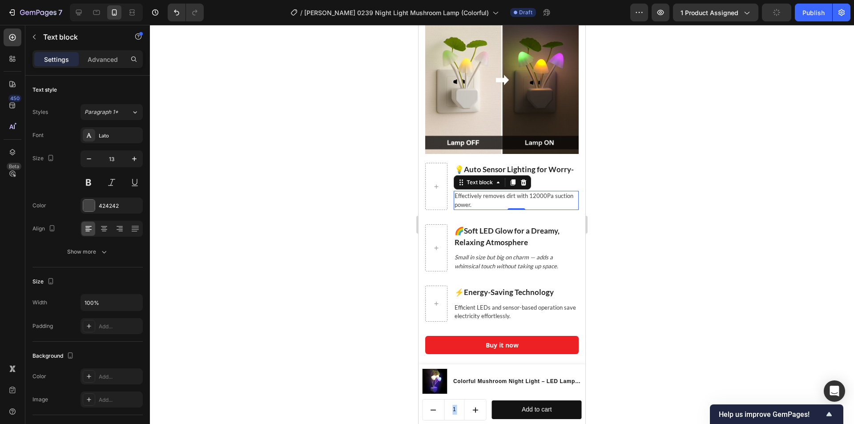
click at [466, 196] on p "Effectively removes dirt with 12000Pa suction power." at bounding box center [516, 200] width 123 height 17
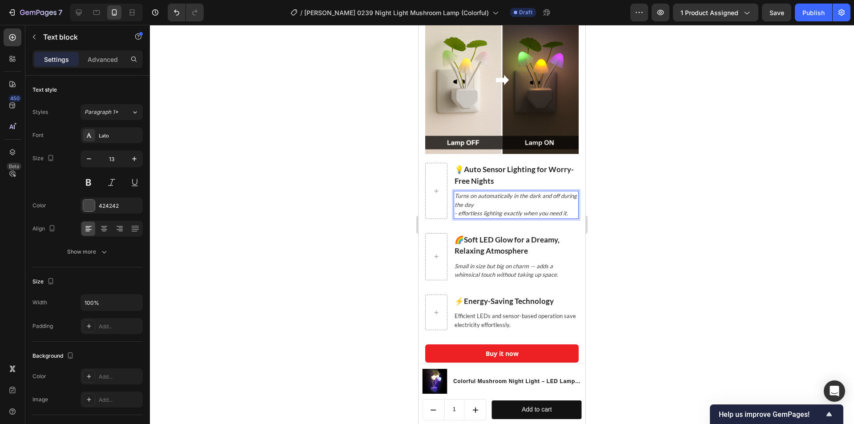
click at [614, 270] on div at bounding box center [502, 224] width 704 height 399
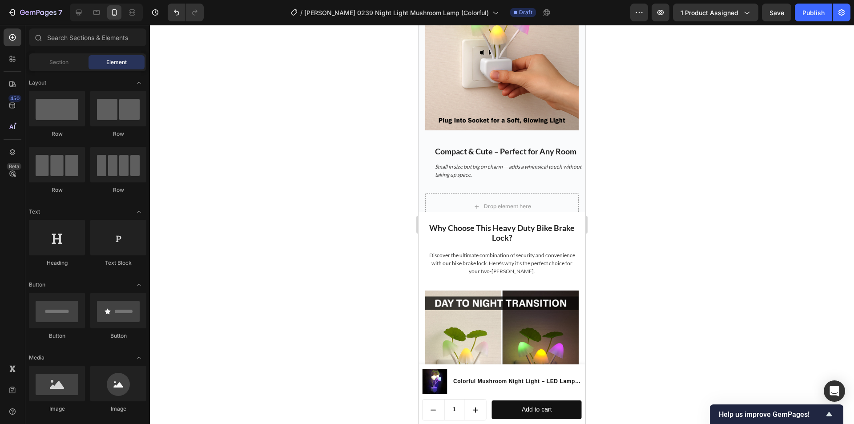
scroll to position [1167, 0]
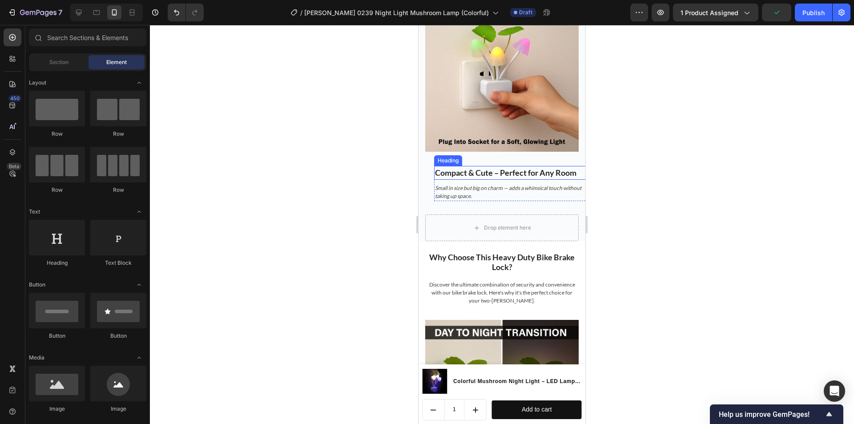
click at [470, 167] on h3 "Compact & Cute – Perfect for Any Room" at bounding box center [510, 173] width 153 height 14
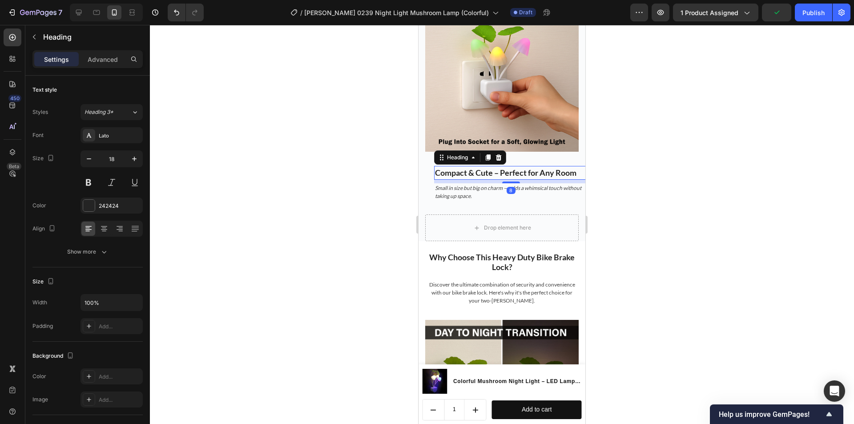
click at [470, 167] on h3 "Compact & Cute – Perfect for Any Room" at bounding box center [510, 173] width 153 height 14
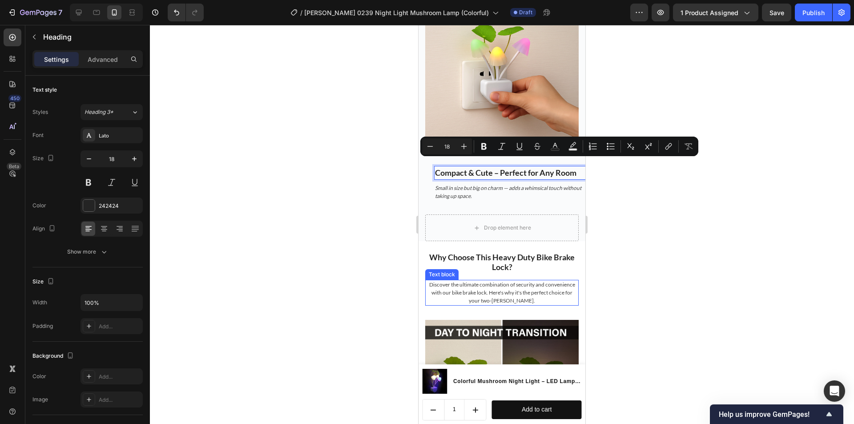
click at [495, 252] on h2 "Why Choose This Heavy Duty Bike Brake Lock?" at bounding box center [501, 262] width 153 height 21
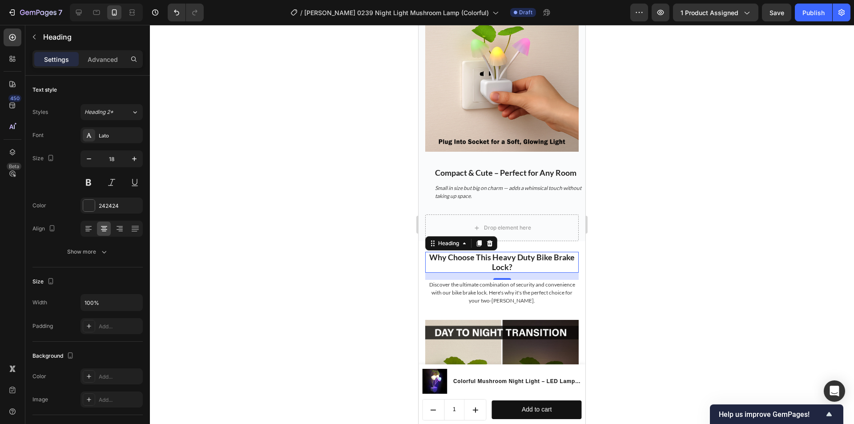
click at [495, 252] on h2 "Why Choose This Heavy Duty Bike Brake Lock?" at bounding box center [501, 262] width 153 height 21
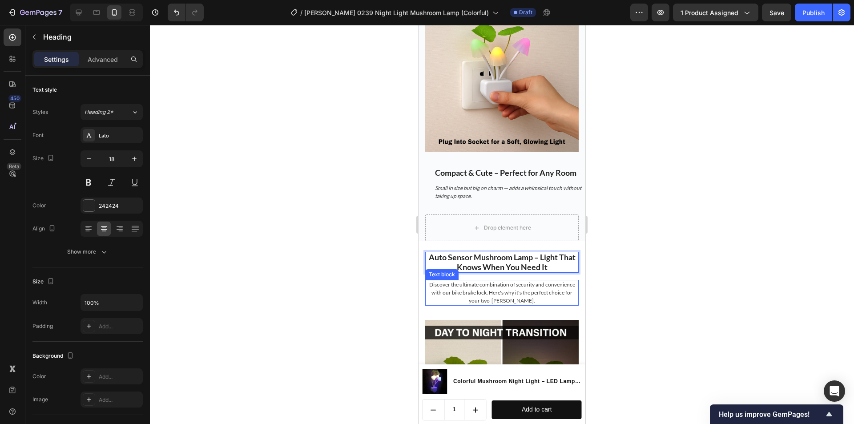
click at [502, 285] on p "Discover the ultimate combination of security and convenience with our bike bra…" at bounding box center [502, 293] width 152 height 24
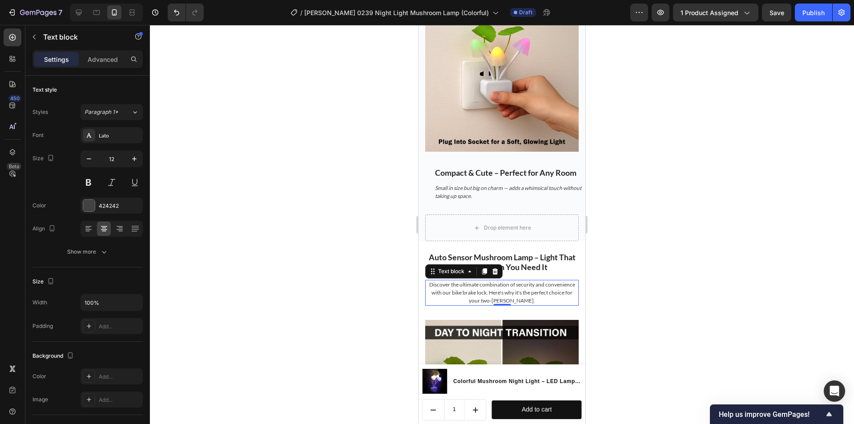
click at [492, 287] on p "Discover the ultimate combination of security and convenience with our bike bra…" at bounding box center [502, 293] width 152 height 24
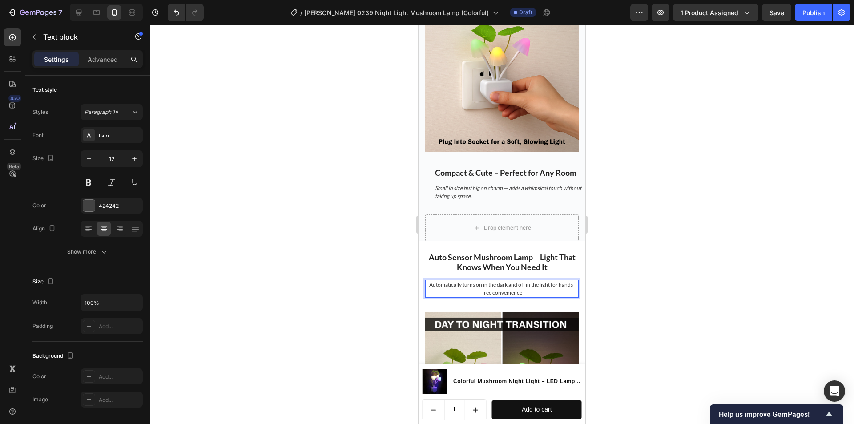
click at [630, 249] on div at bounding box center [502, 224] width 704 height 399
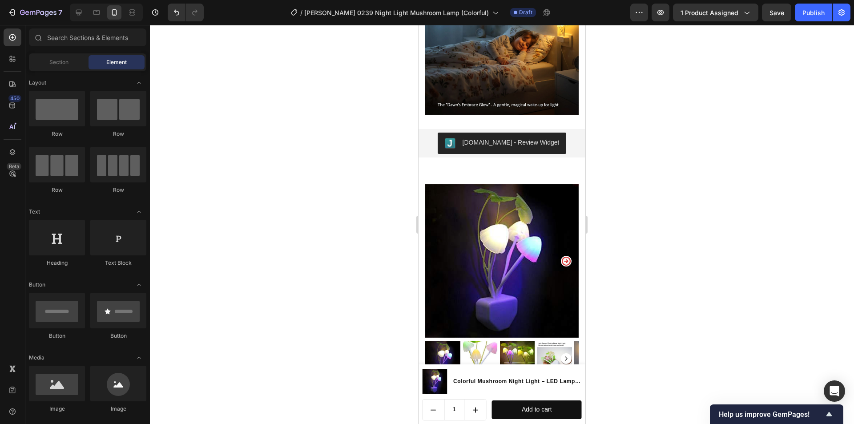
scroll to position [2046, 0]
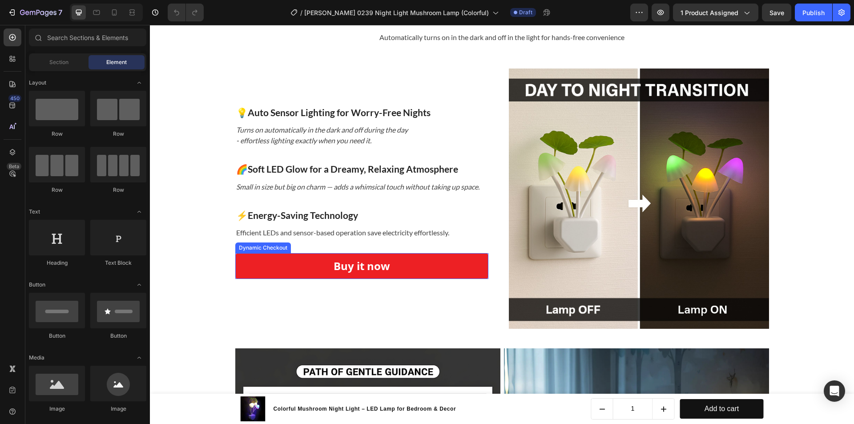
scroll to position [1646, 0]
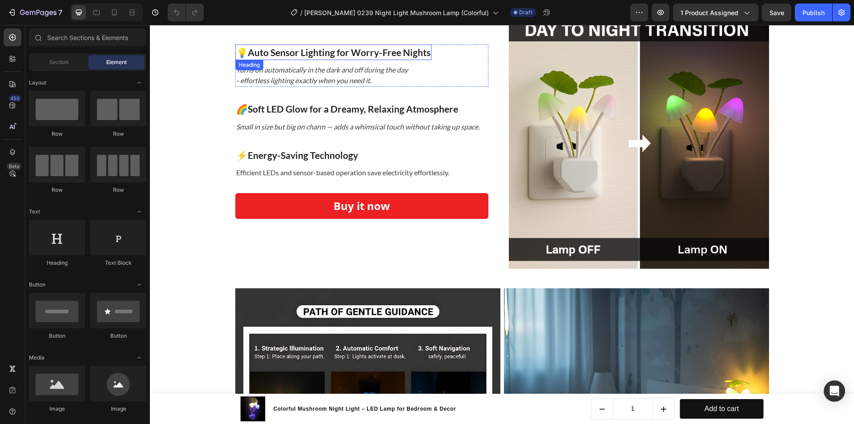
click at [304, 54] on h3 "💡Auto Sensor Lighting for Worry-Free Nights" at bounding box center [333, 52] width 196 height 16
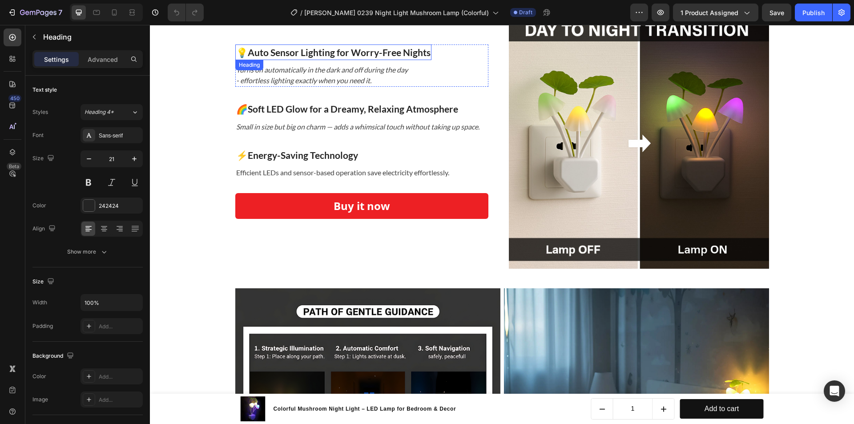
click at [304, 54] on h3 "💡Auto Sensor Lighting for Worry-Free Nights" at bounding box center [333, 52] width 196 height 16
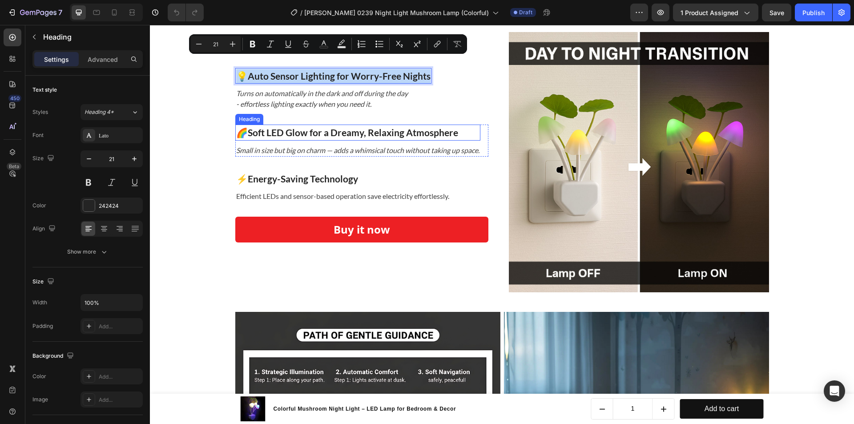
scroll to position [1602, 0]
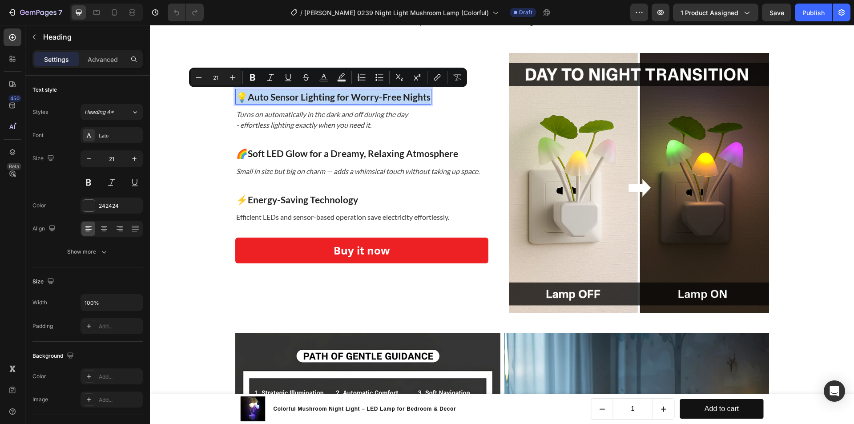
click at [277, 100] on p "💡Auto Sensor Lighting for Worry-Free Nights" at bounding box center [333, 97] width 194 height 14
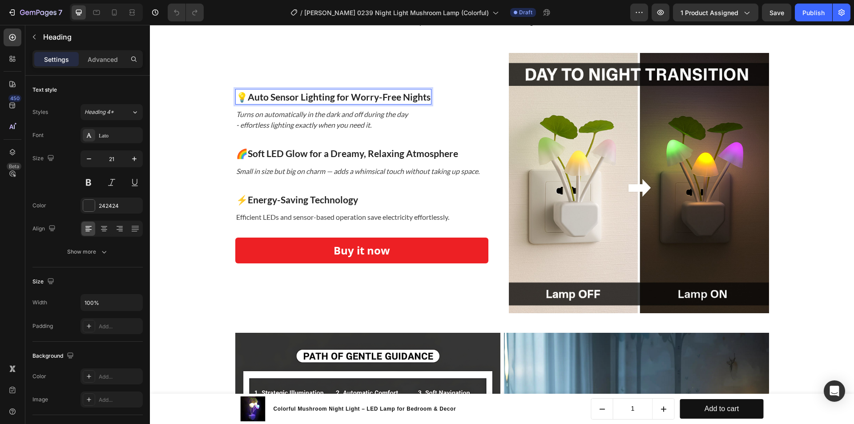
click at [243, 96] on p "💡Auto Sensor Lighting for Worry-Free Nights" at bounding box center [333, 97] width 194 height 14
click at [237, 98] on p "💡Auto Sensor Lighting for Worry-Free Nights" at bounding box center [333, 97] width 194 height 14
click at [308, 159] on h3 "🌈Soft LED Glow for a Dreamy, Relaxing Atmosphere" at bounding box center [357, 153] width 245 height 16
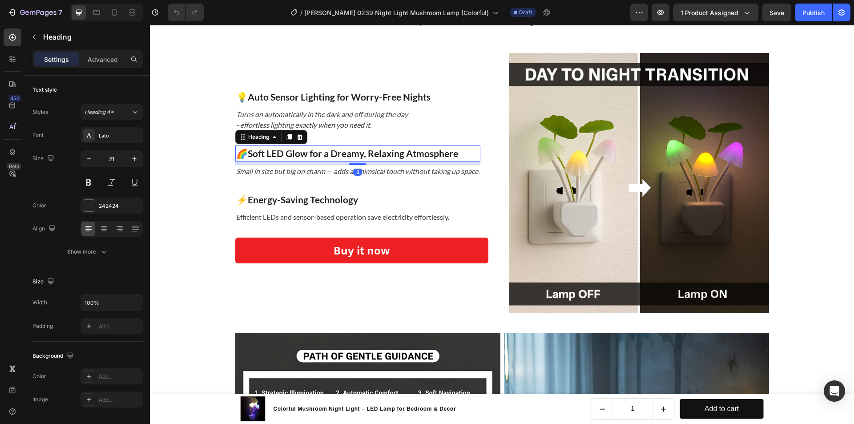
click at [308, 159] on h3 "🌈Soft LED Glow for a Dreamy, Relaxing Atmosphere" at bounding box center [357, 153] width 245 height 16
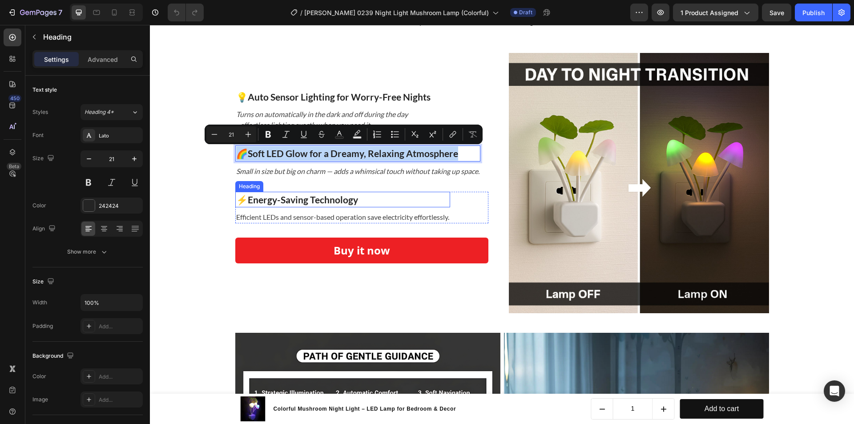
click at [346, 193] on h3 "⚡ Energy-Saving Technology" at bounding box center [342, 200] width 215 height 16
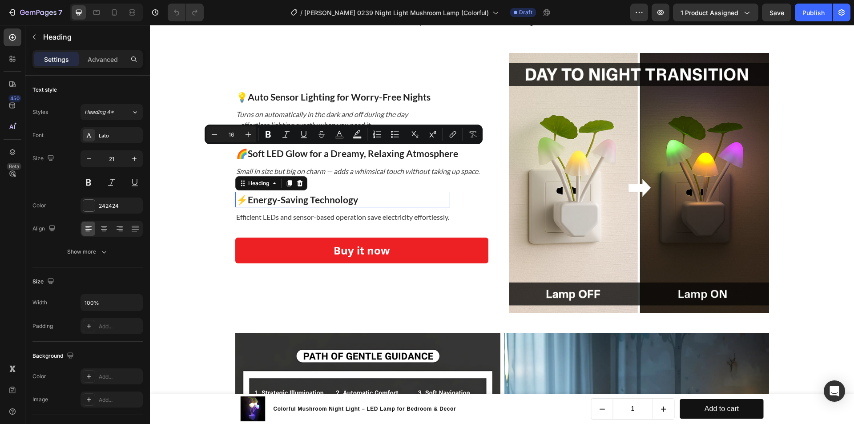
click at [346, 193] on h3 "⚡ Energy-Saving Technology" at bounding box center [342, 200] width 215 height 16
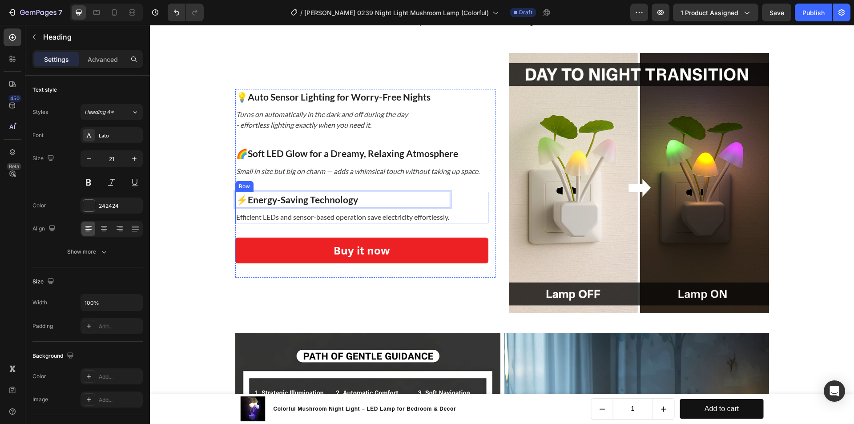
click at [335, 210] on div "⚡ Energy-Saving Technology Heading 8 Efficient LEDs and sensor-based operation …" at bounding box center [342, 208] width 215 height 32
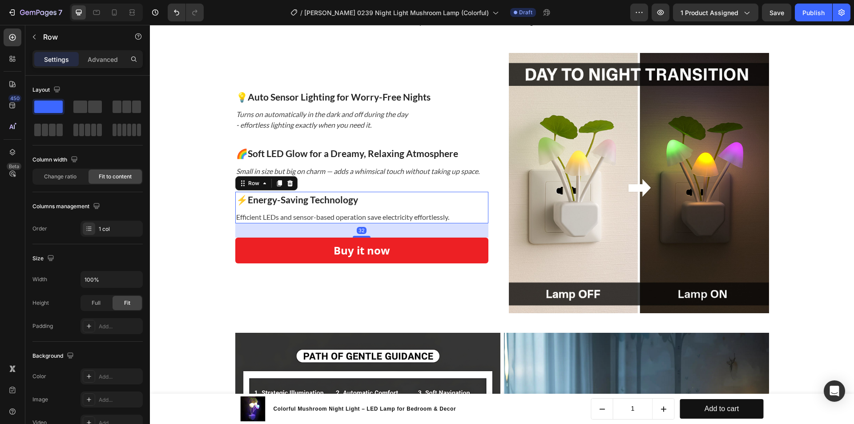
click at [331, 214] on p "Efficient LEDs and sensor-based operation save electricity effortlessly." at bounding box center [342, 217] width 213 height 11
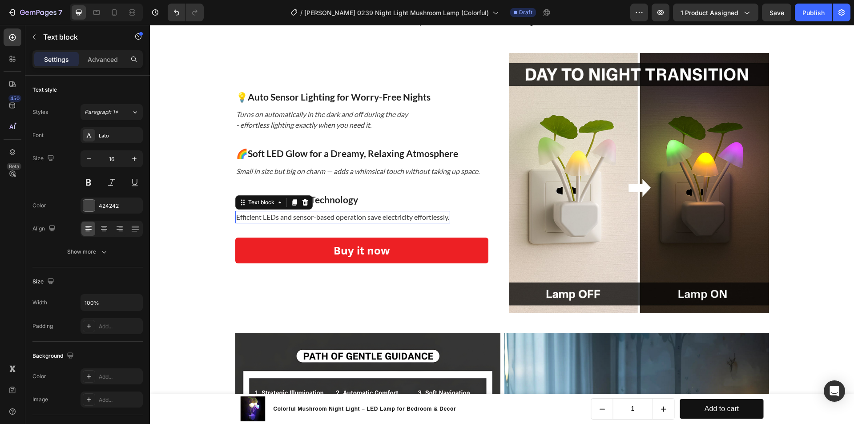
click at [331, 214] on p "Efficient LEDs and sensor-based operation save electricity effortlessly." at bounding box center [342, 217] width 213 height 11
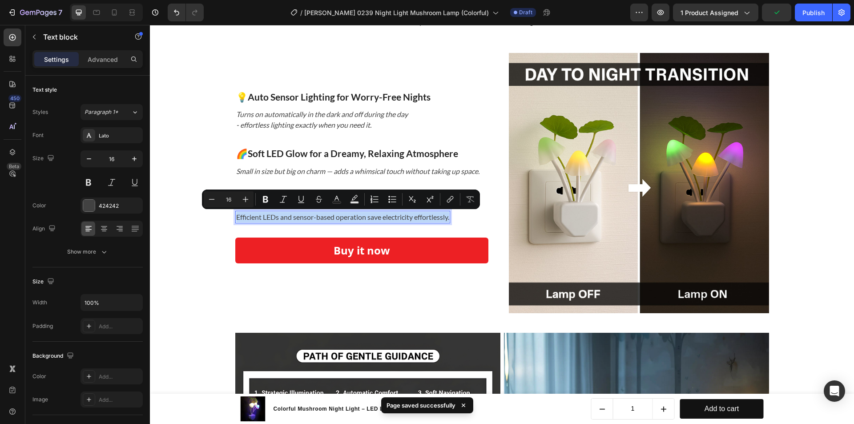
copy p "Efficient LEDs and sensor-based operation save electricity effortlessly."
click at [312, 172] on icon "Small in size but big on charm — adds a whimsical touch without taking up space." at bounding box center [357, 171] width 243 height 8
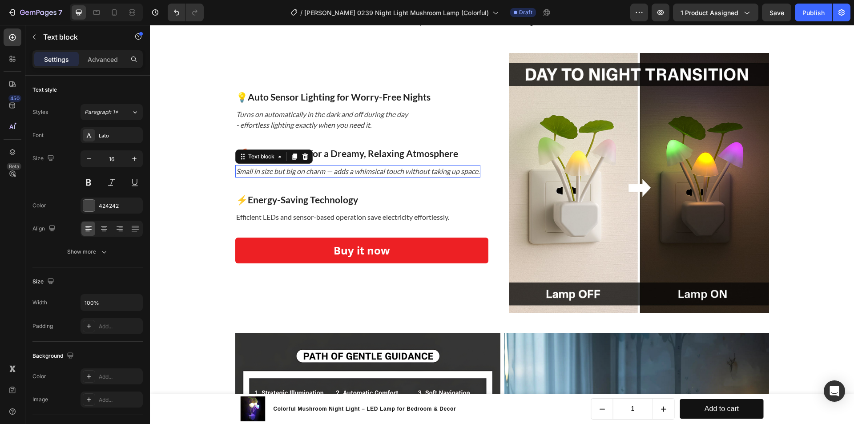
click at [312, 172] on icon "Small in size but big on charm — adds a whimsical touch without taking up space." at bounding box center [357, 171] width 243 height 8
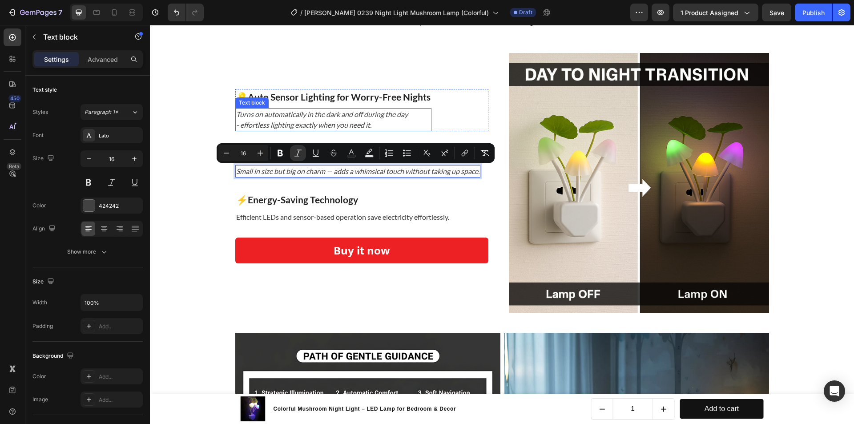
click at [315, 123] on icon "- effortless lighting exactly when you need it." at bounding box center [303, 125] width 135 height 8
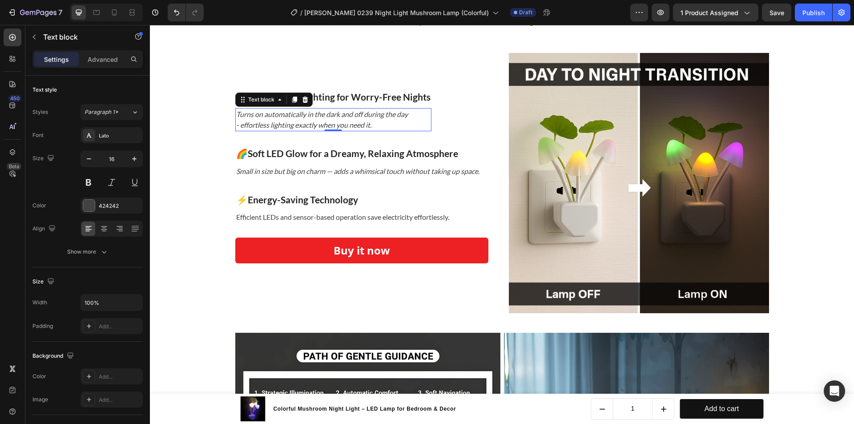
click at [315, 123] on icon "- effortless lighting exactly when you need it." at bounding box center [303, 125] width 135 height 8
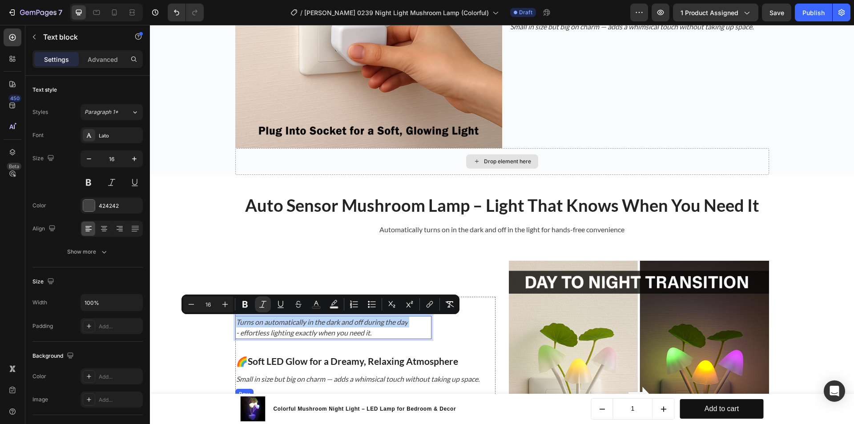
scroll to position [1335, 0]
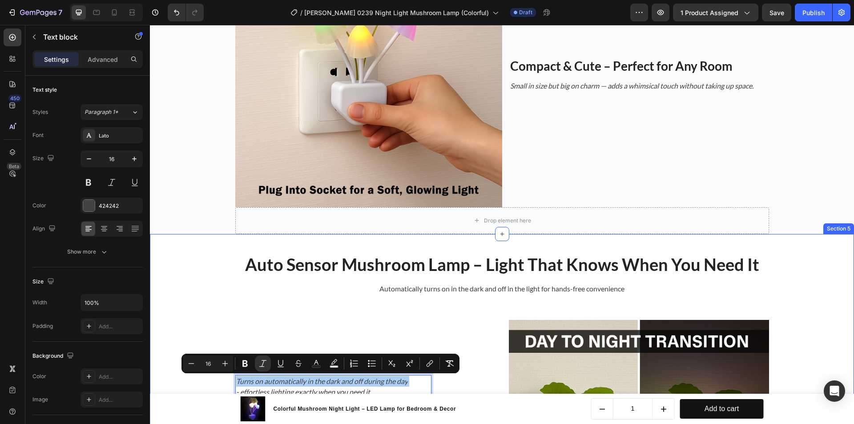
click at [476, 254] on strong "Auto Sensor Mushroom Lamp – Light That Knows When You Need It" at bounding box center [502, 264] width 514 height 20
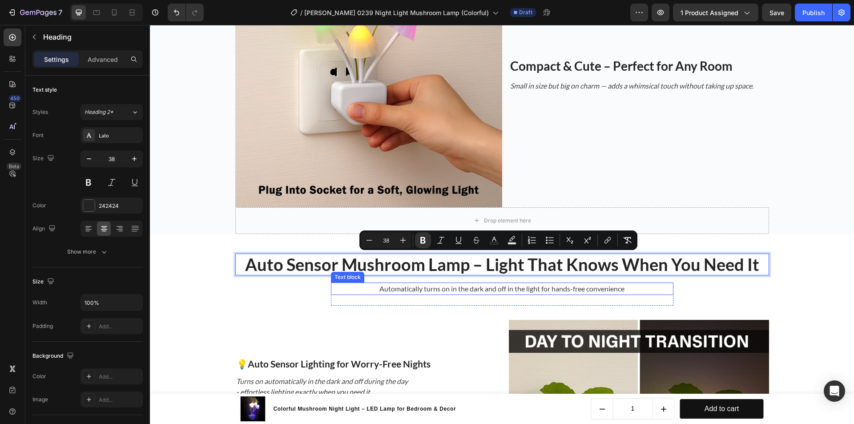
click at [428, 287] on p "Automatically turns on in the dark and off in the light for hands-free convenie…" at bounding box center [502, 288] width 341 height 11
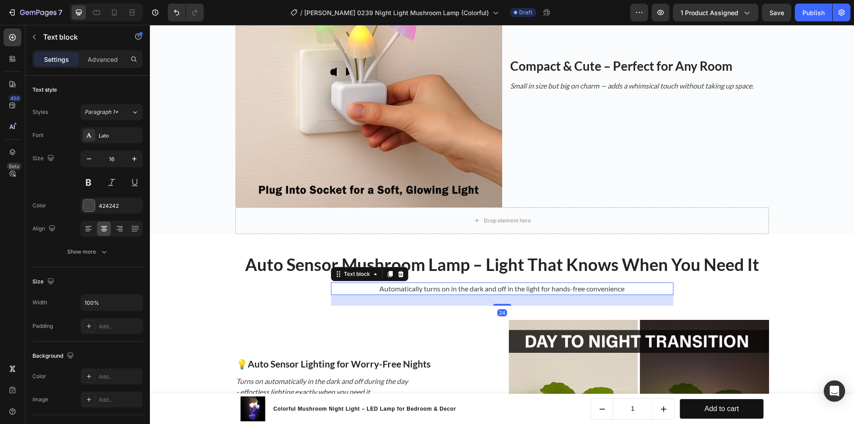
click at [428, 287] on p "Automatically turns on in the dark and off in the light for hands-free convenie…" at bounding box center [502, 288] width 341 height 11
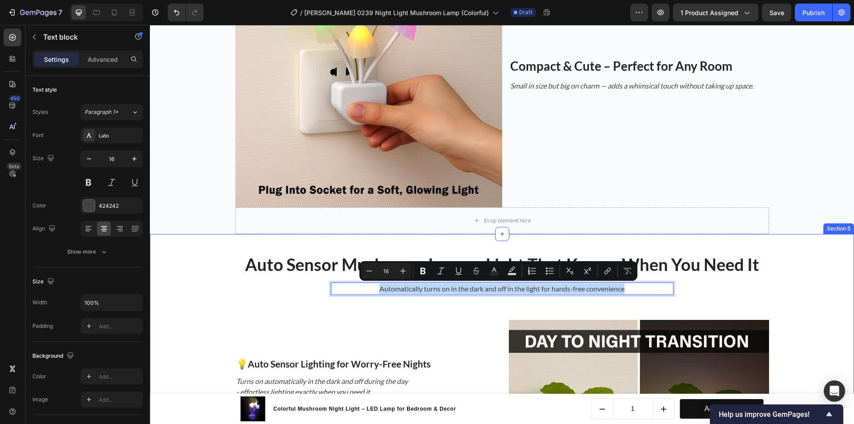
click at [197, 258] on div "⁠⁠⁠⁠⁠⁠⁠ Auto Sensor Mushroom Lamp – Light That Knows When You Need It Heading A…" at bounding box center [502, 417] width 691 height 348
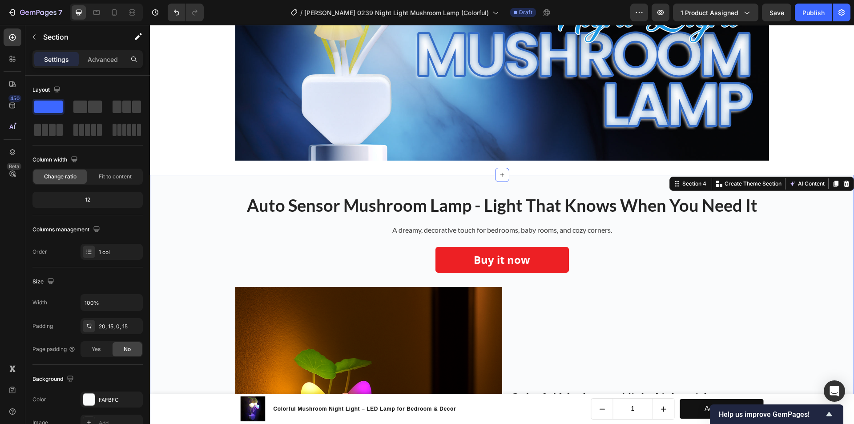
scroll to position [445, 0]
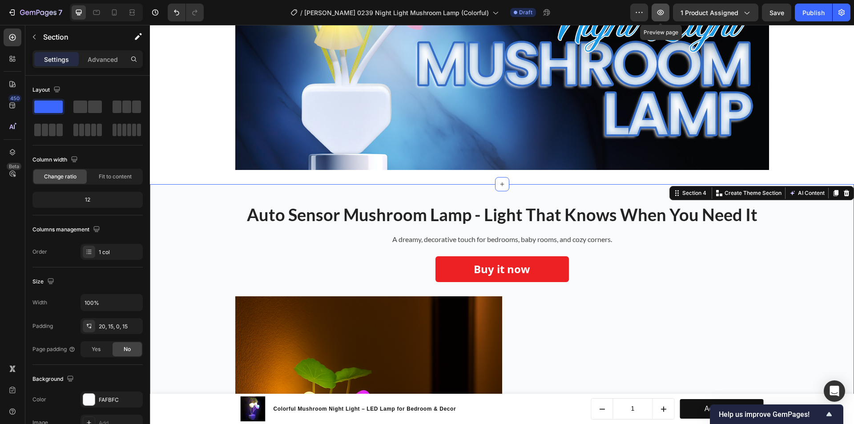
click at [669, 10] on button "button" at bounding box center [661, 13] width 18 height 18
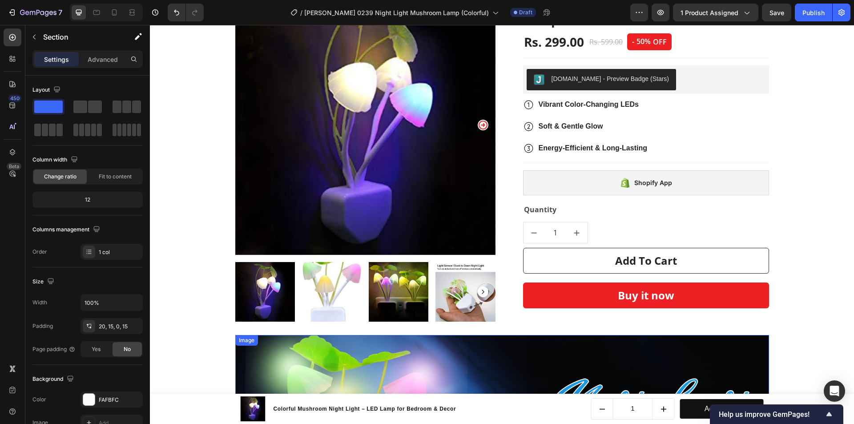
scroll to position [0, 0]
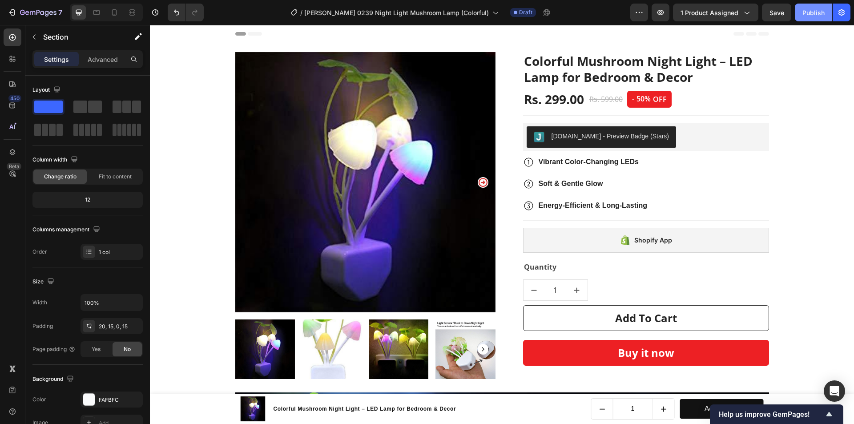
click at [819, 16] on div "Publish" at bounding box center [814, 12] width 22 height 9
click at [36, 7] on button "7" at bounding box center [35, 13] width 63 height 18
